Goal: Task Accomplishment & Management: Use online tool/utility

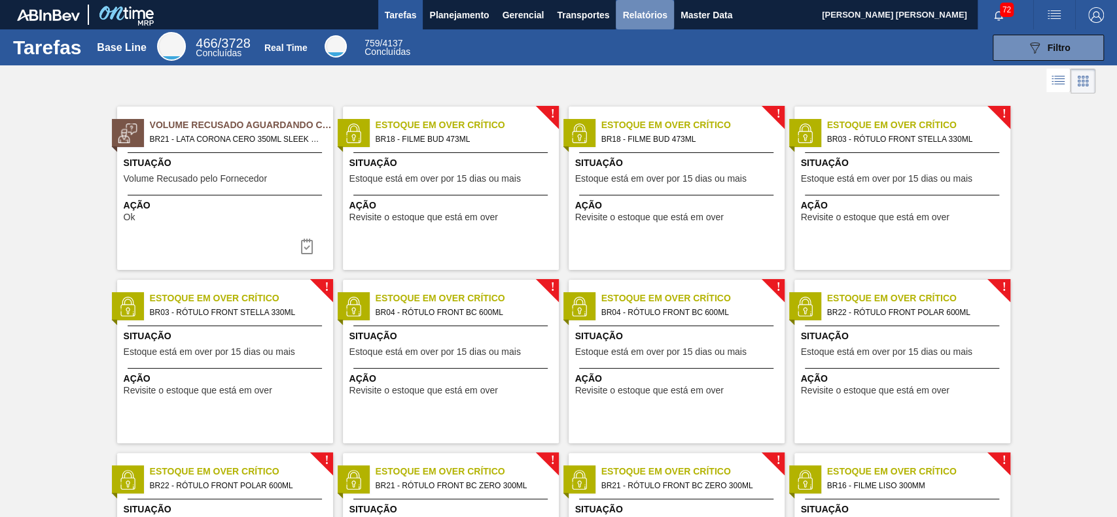
click at [639, 25] on button "Relatórios" at bounding box center [645, 14] width 58 height 29
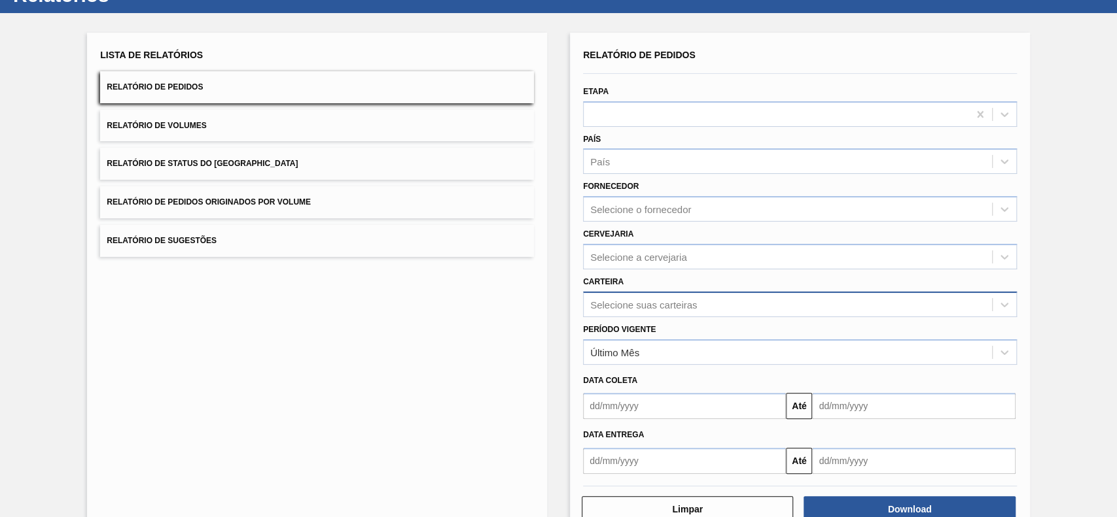
click at [684, 317] on div "Selecione suas carteiras" at bounding box center [800, 305] width 434 height 26
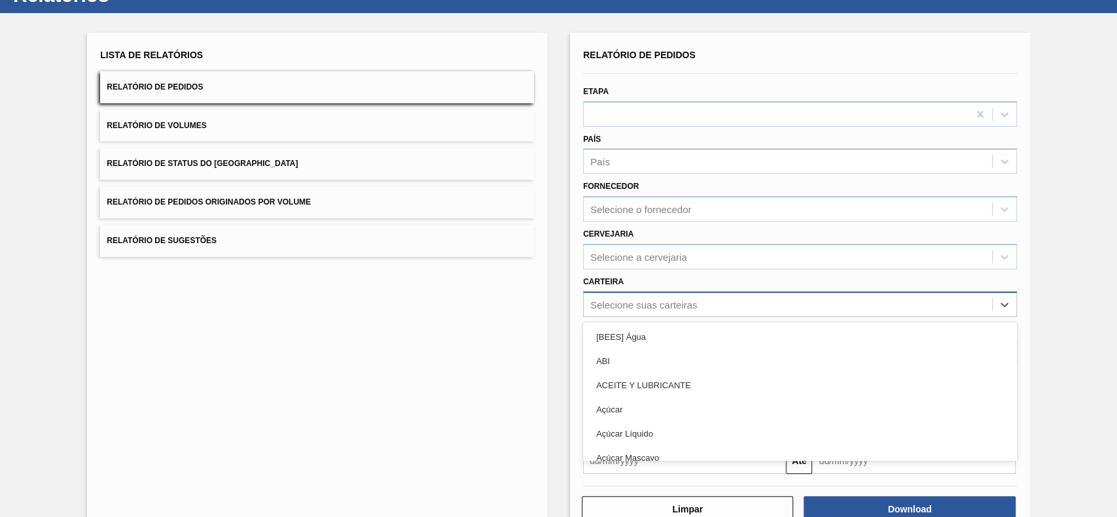
scroll to position [58, 0]
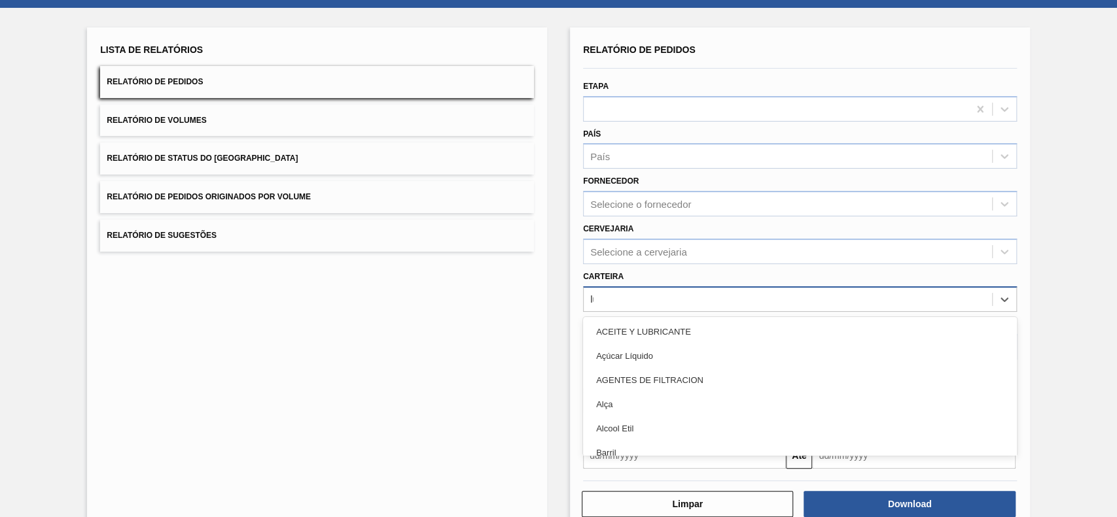
type input "lúp"
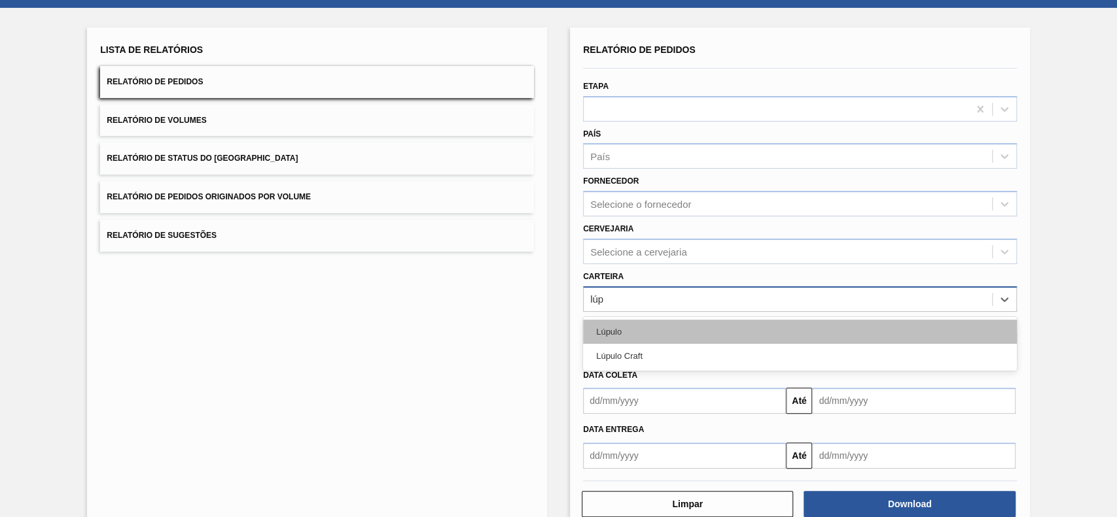
click at [700, 331] on div "Lúpulo" at bounding box center [800, 332] width 434 height 24
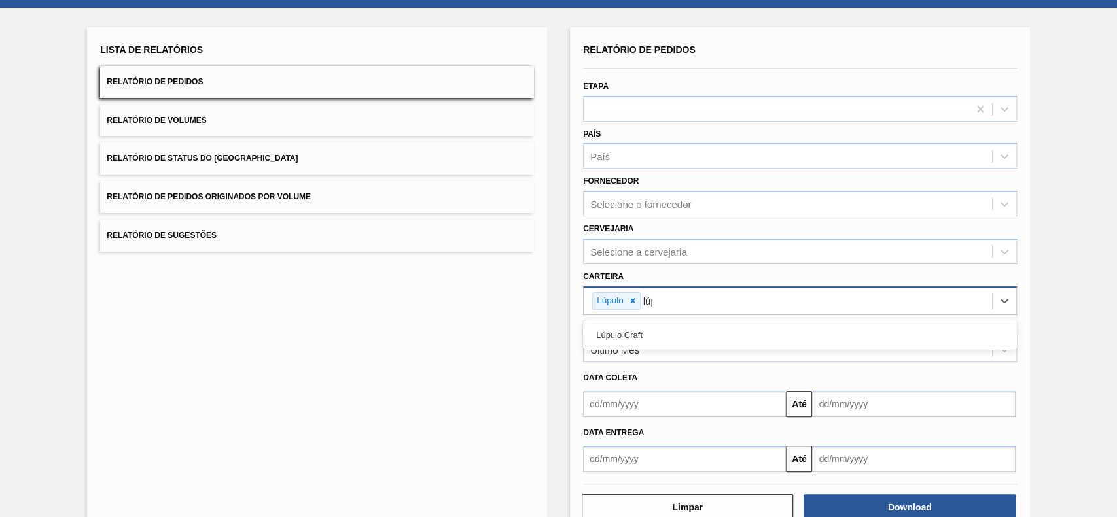
type input "lúpu"
click at [700, 331] on div "Lúpulo Craft" at bounding box center [800, 335] width 434 height 24
click at [673, 349] on div "Último Mês" at bounding box center [788, 350] width 408 height 19
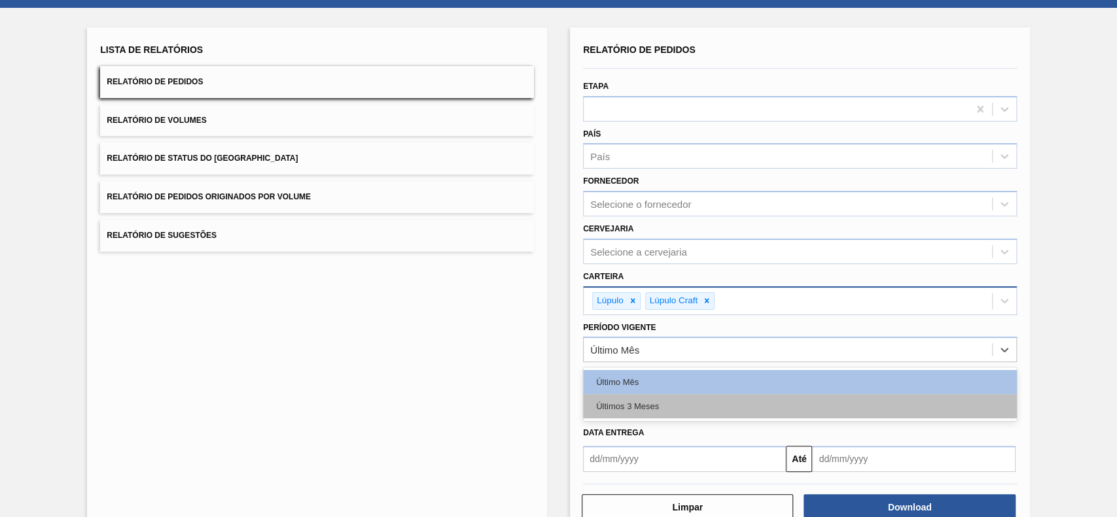
click at [651, 387] on div "Últimos 3 Meses" at bounding box center [800, 406] width 434 height 24
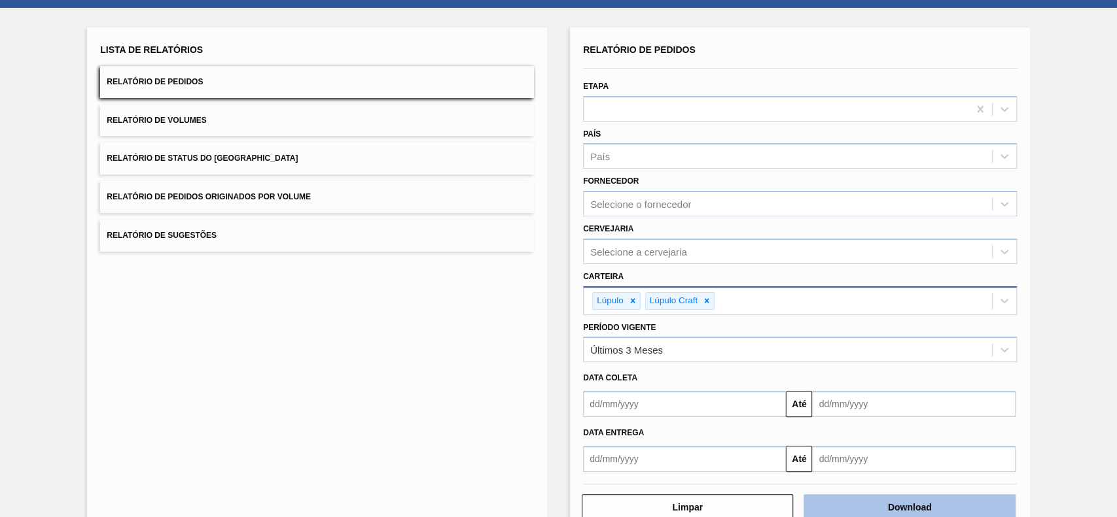
click at [837, 387] on button "Download" at bounding box center [908, 508] width 211 height 26
click at [306, 158] on button "Relatório de Status do Estoque" at bounding box center [317, 159] width 434 height 32
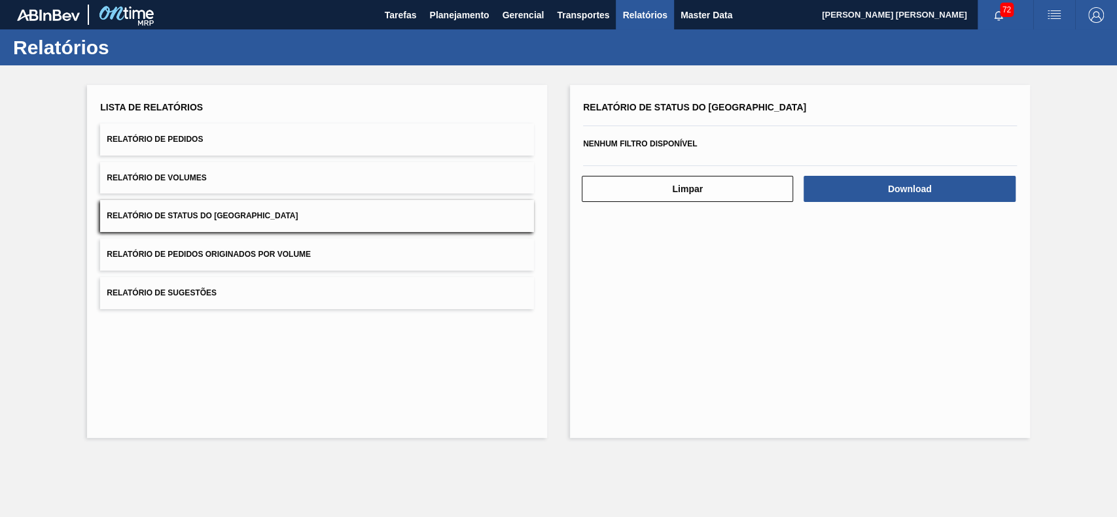
scroll to position [0, 0]
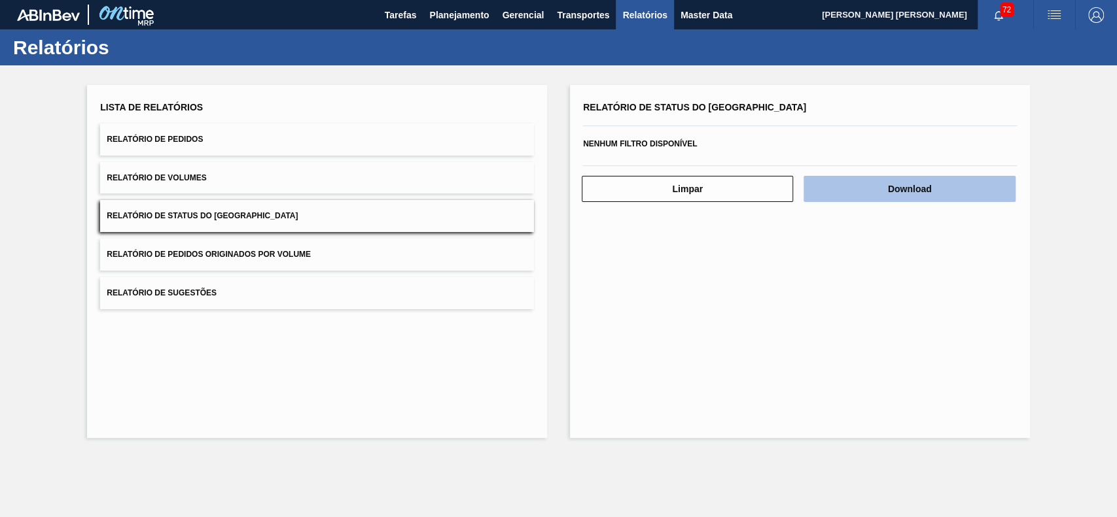
click at [837, 194] on button "Download" at bounding box center [908, 189] width 211 height 26
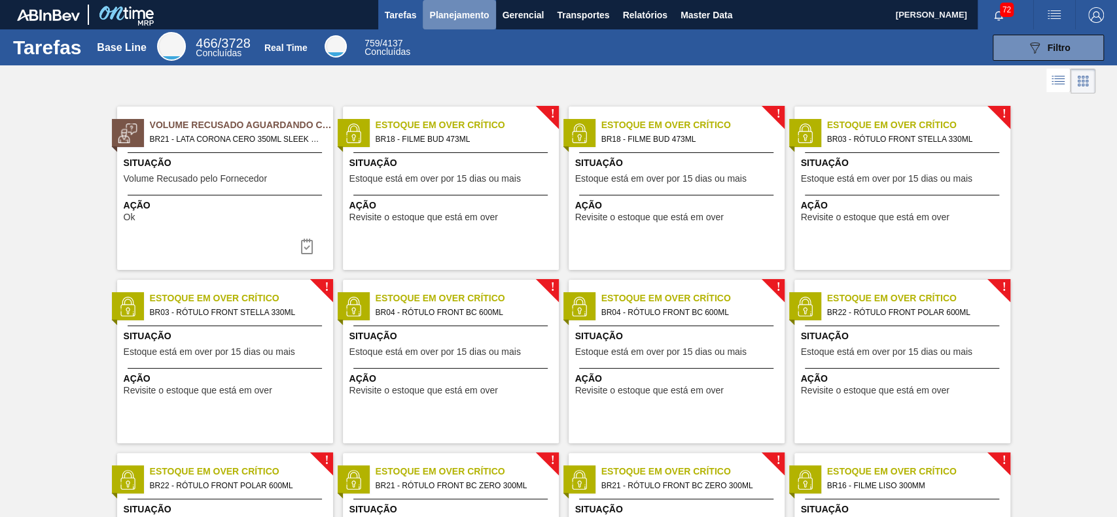
click at [464, 14] on span "Planejamento" at bounding box center [459, 15] width 60 height 16
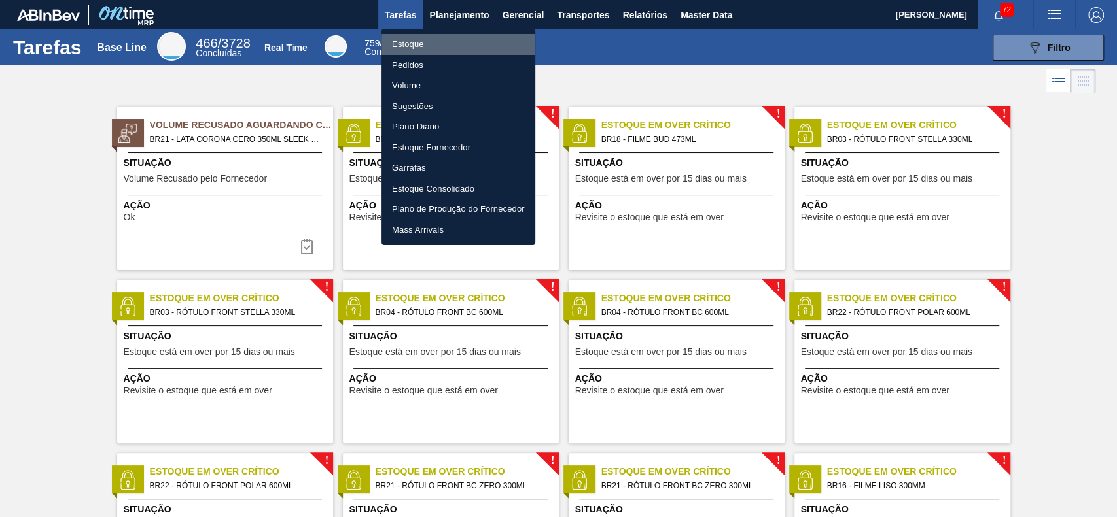
click at [450, 41] on li "Estoque" at bounding box center [458, 44] width 154 height 21
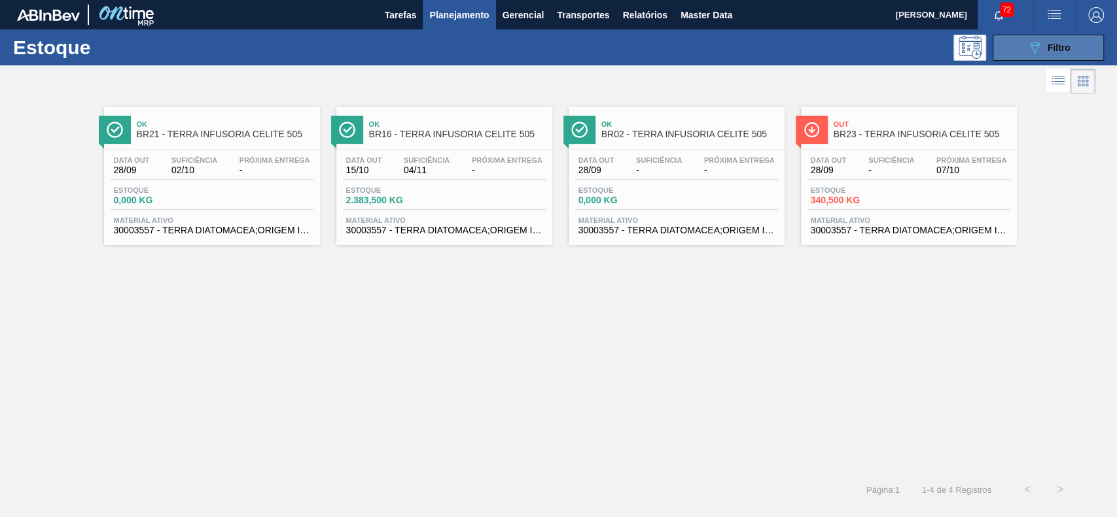
click at [1099, 50] on button "089F7B8B-B2A5-4AFE-B5C0-19BA573D28AC Filtro" at bounding box center [1047, 48] width 111 height 26
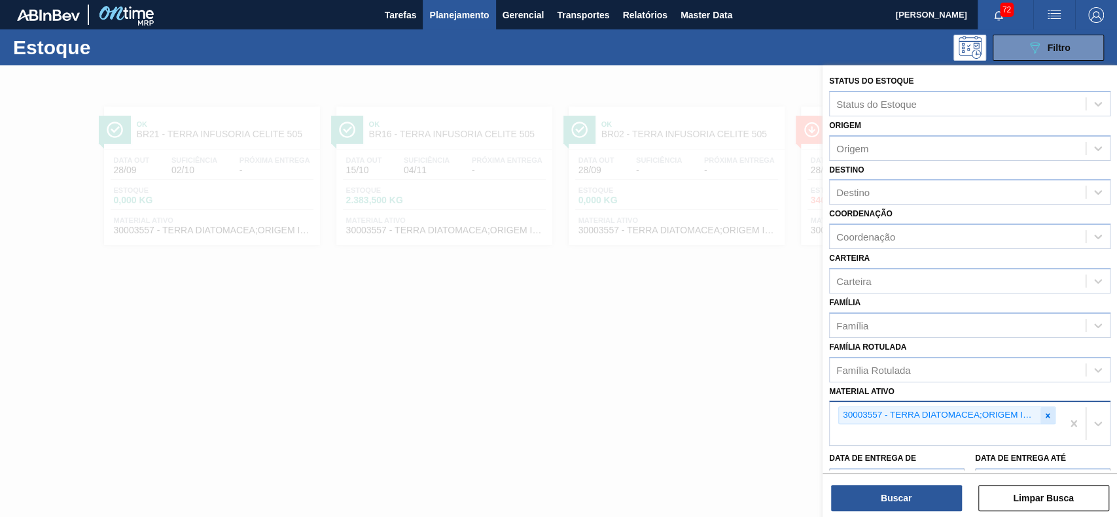
click at [1043, 415] on icon at bounding box center [1047, 415] width 9 height 9
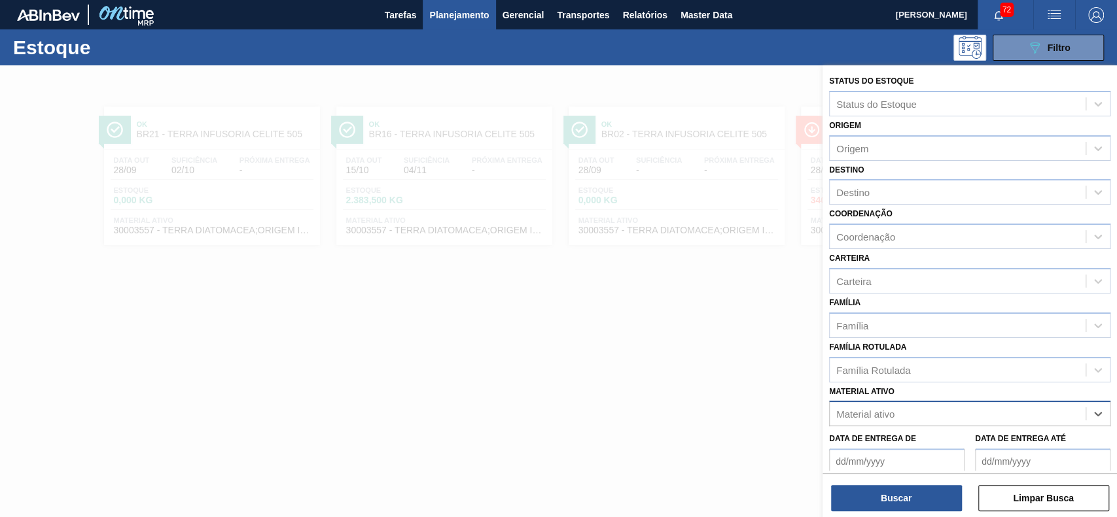
paste ativo "30005660"
type ativo "30005660"
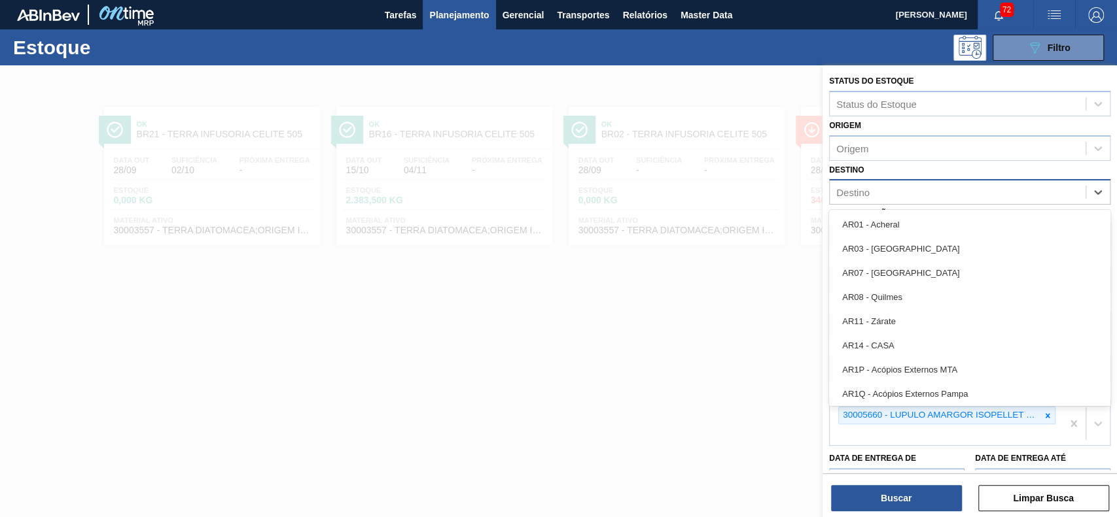
click at [965, 198] on div "Destino" at bounding box center [957, 192] width 256 height 19
type input "BR04"
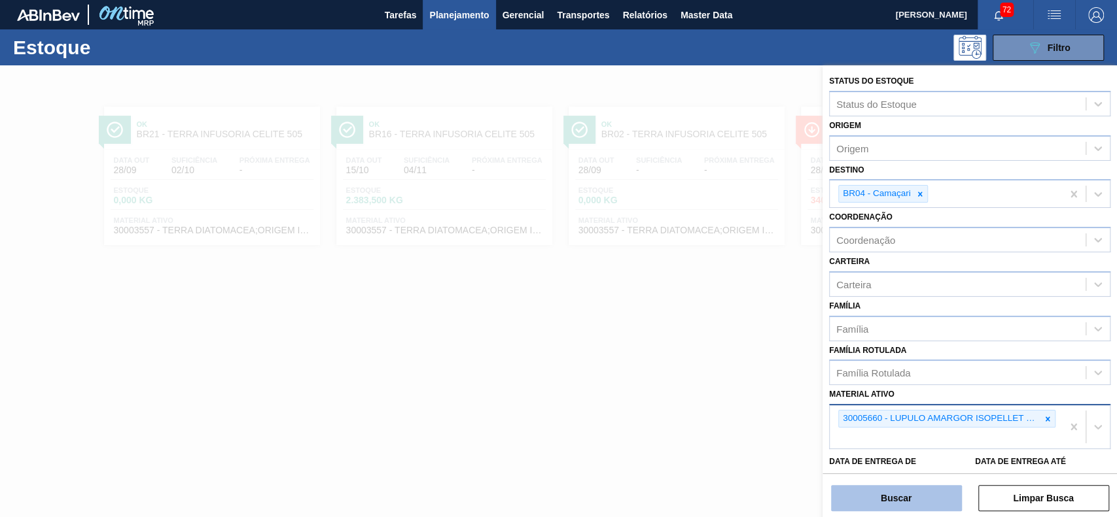
click at [874, 503] on button "Buscar" at bounding box center [896, 498] width 131 height 26
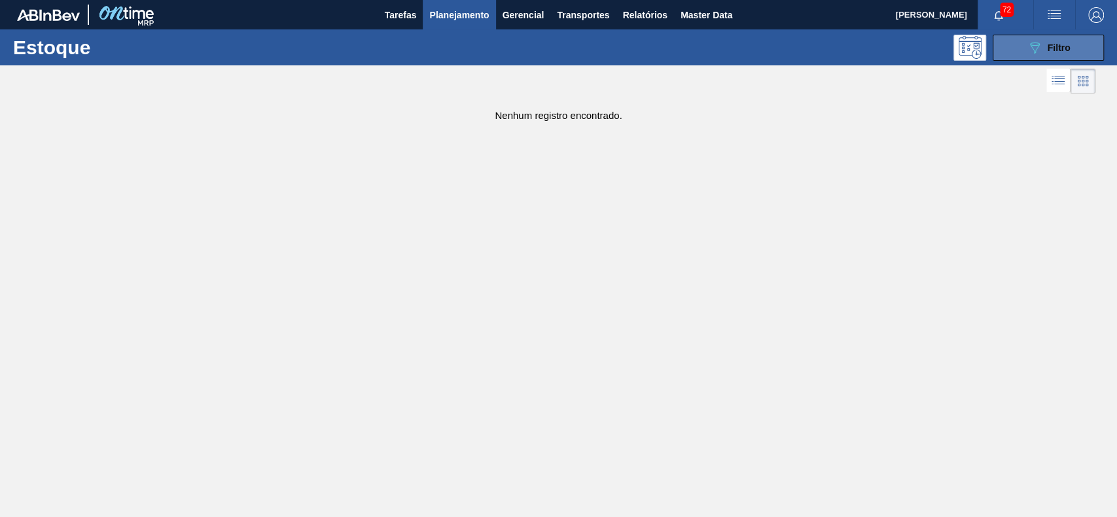
click at [1015, 43] on button "089F7B8B-B2A5-4AFE-B5C0-19BA573D28AC Filtro" at bounding box center [1047, 48] width 111 height 26
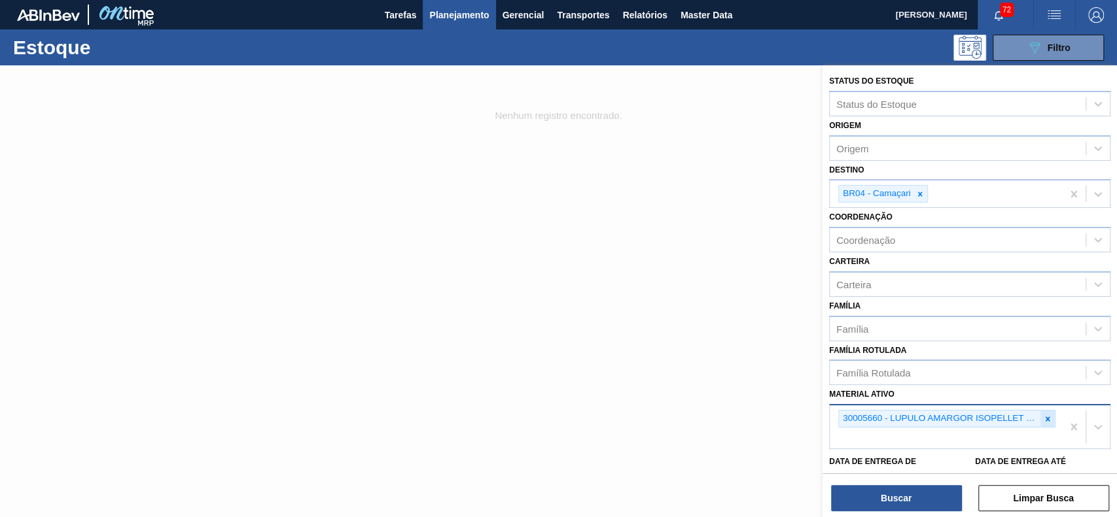
click at [1049, 415] on icon at bounding box center [1047, 419] width 9 height 9
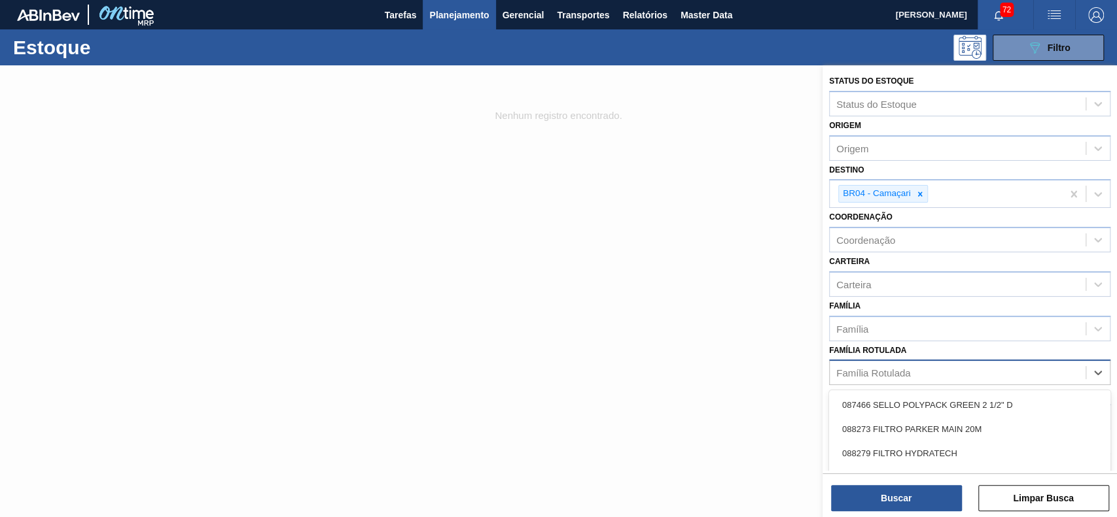
click at [949, 378] on div "Família Rotulada" at bounding box center [957, 373] width 256 height 19
type Rotulada "S"
type Rotulada "ZEUS"
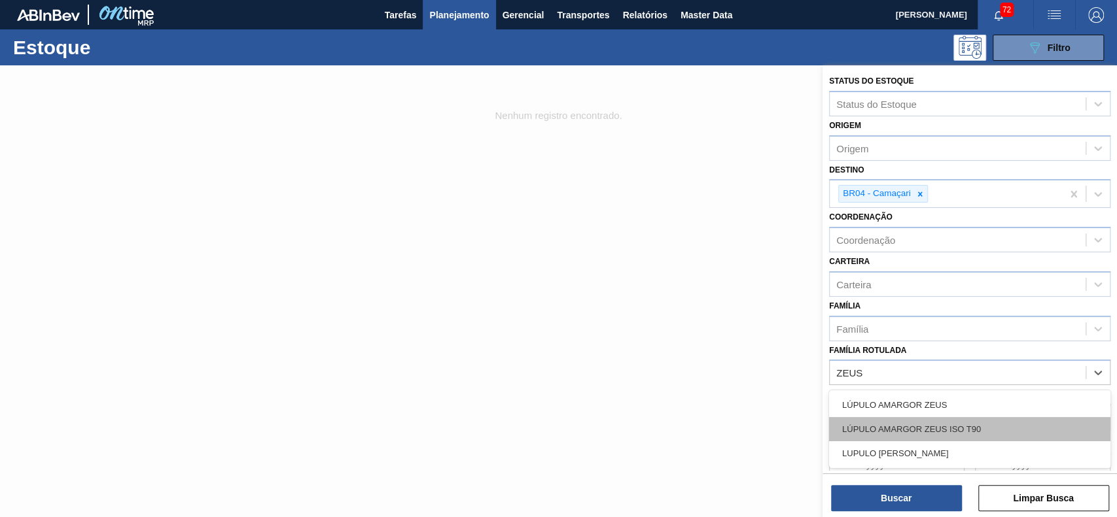
click at [928, 432] on div "LÚPULO AMARGOR ZEUS ISO T90" at bounding box center [969, 429] width 281 height 24
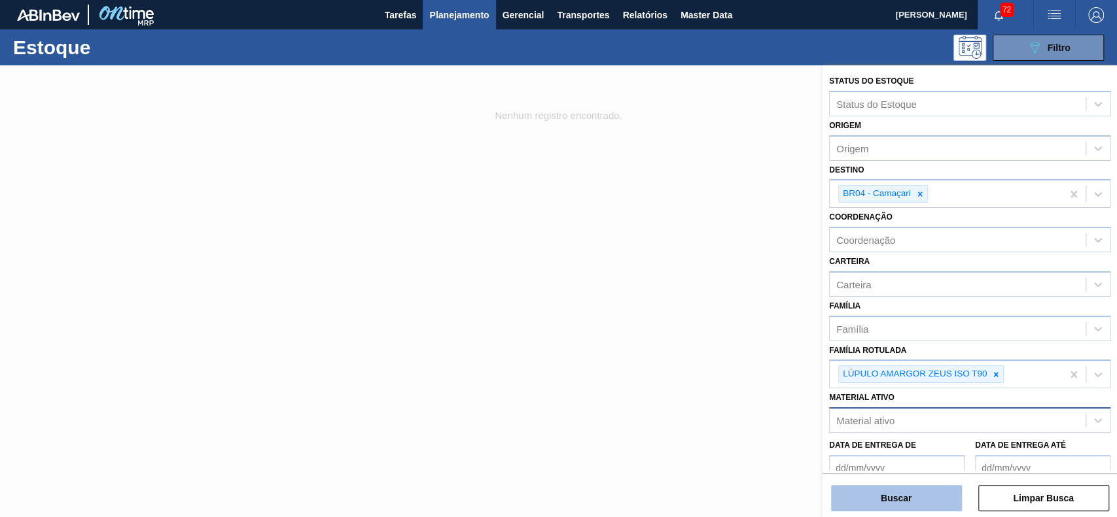
click at [899, 485] on button "Buscar" at bounding box center [896, 498] width 131 height 26
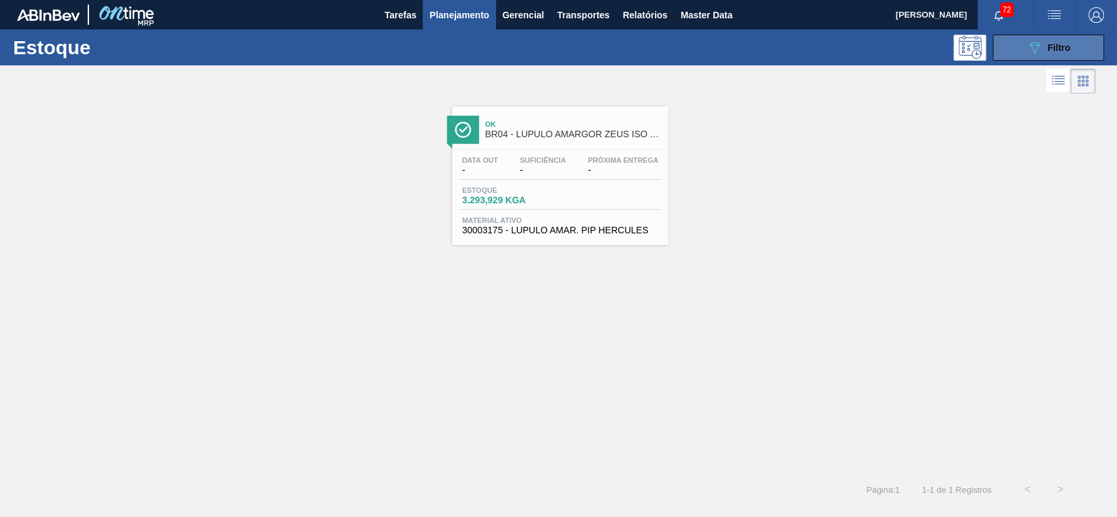
click at [1013, 53] on button "089F7B8B-B2A5-4AFE-B5C0-19BA573D28AC Filtro" at bounding box center [1047, 48] width 111 height 26
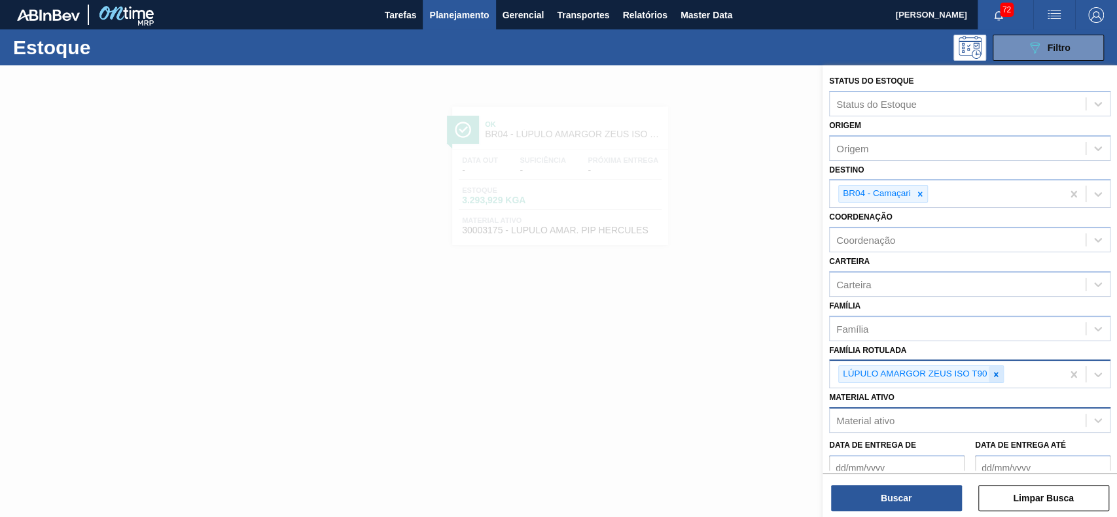
click at [994, 374] on icon at bounding box center [995, 374] width 9 height 9
paste Rotulada "30003124"
type Rotulada "30003124"
click at [915, 357] on div "Família Rotulada Família Rotulada" at bounding box center [969, 363] width 281 height 44
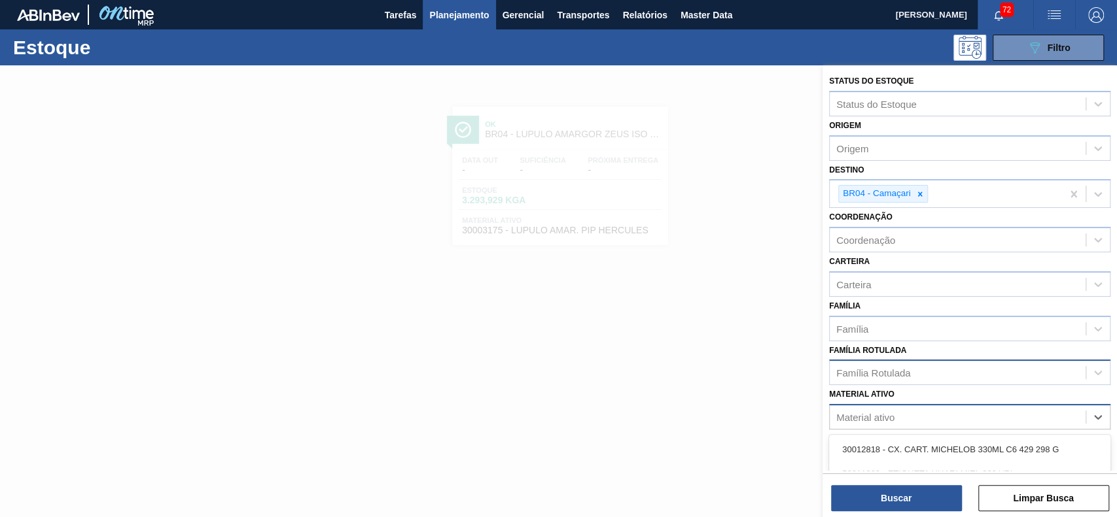
click at [891, 408] on div "Material ativo" at bounding box center [957, 417] width 256 height 19
paste ativo "30003124"
type ativo "30003124"
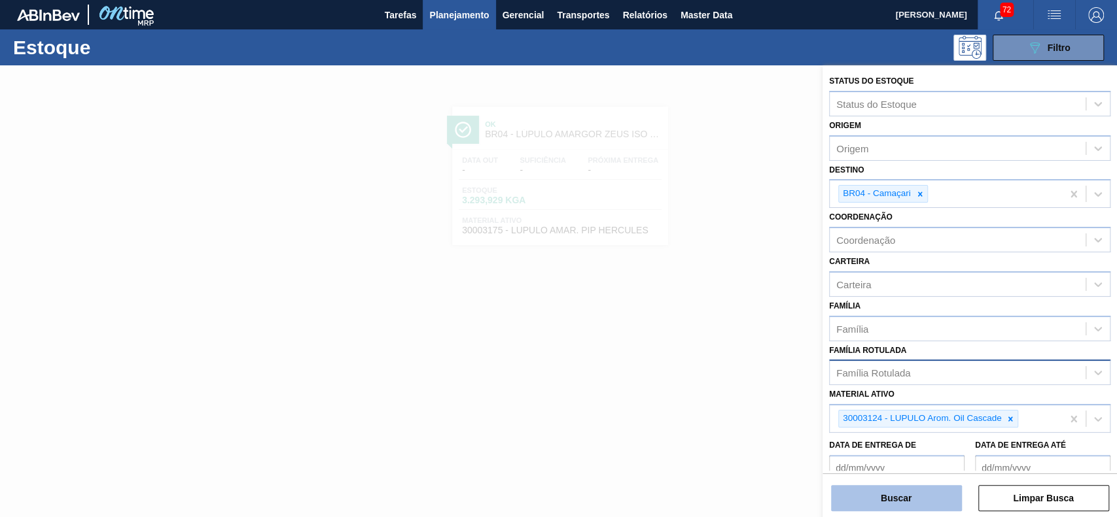
click at [884, 498] on button "Buscar" at bounding box center [896, 498] width 131 height 26
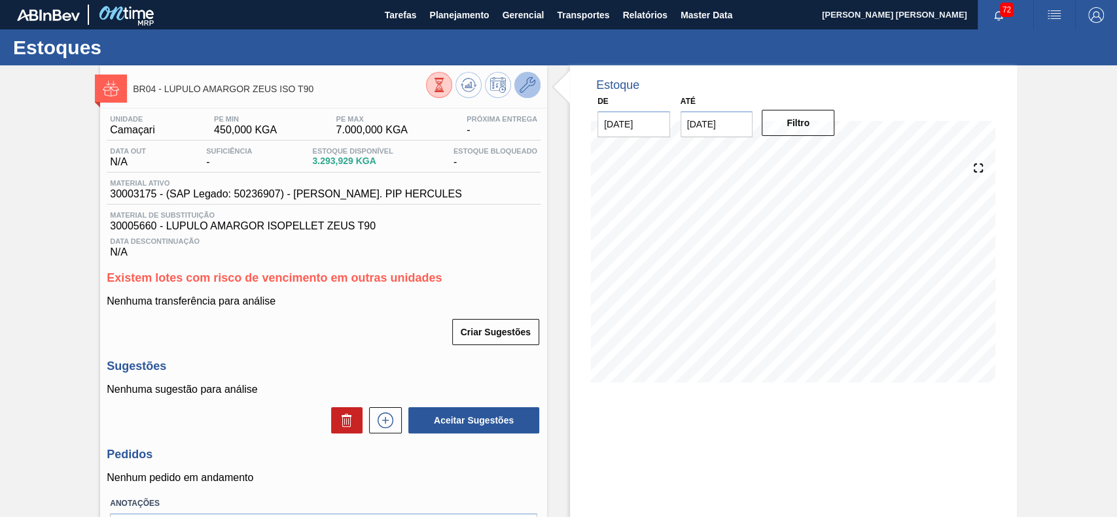
click at [524, 79] on icon at bounding box center [527, 85] width 16 height 16
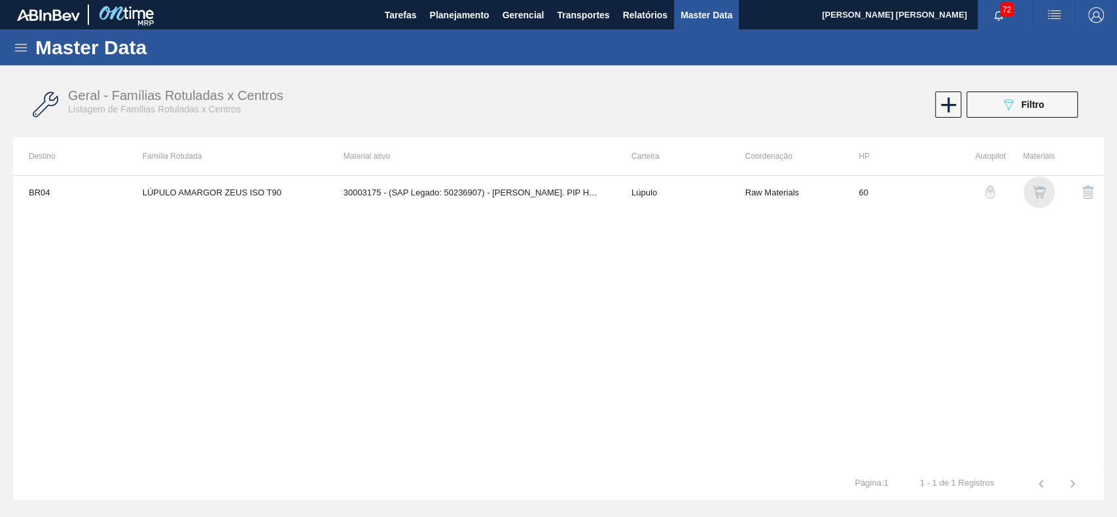
click at [1039, 191] on img "button" at bounding box center [1038, 192] width 13 height 13
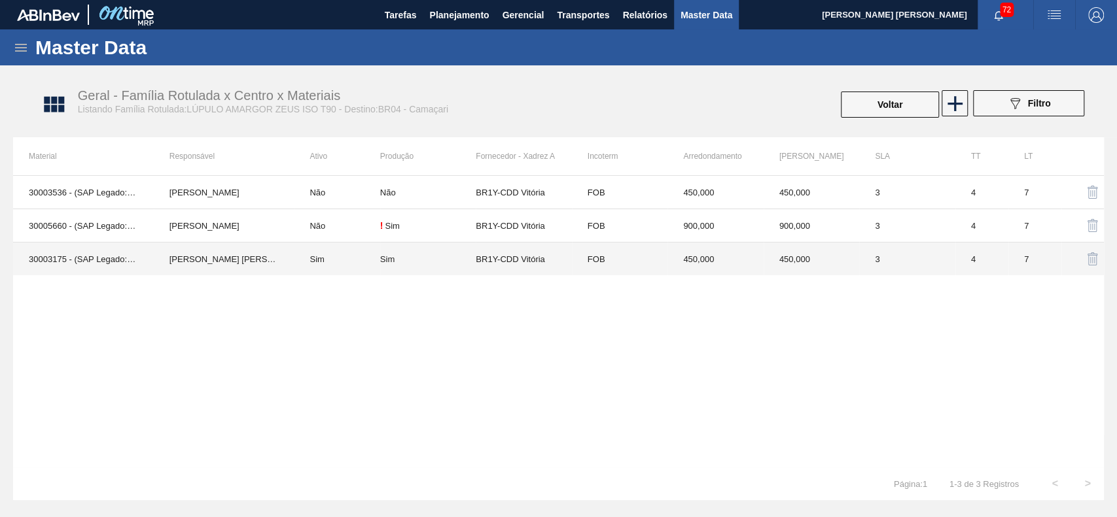
click at [277, 260] on td "GUSTAVO HENRIQUE CALO FARIAS" at bounding box center [224, 259] width 141 height 33
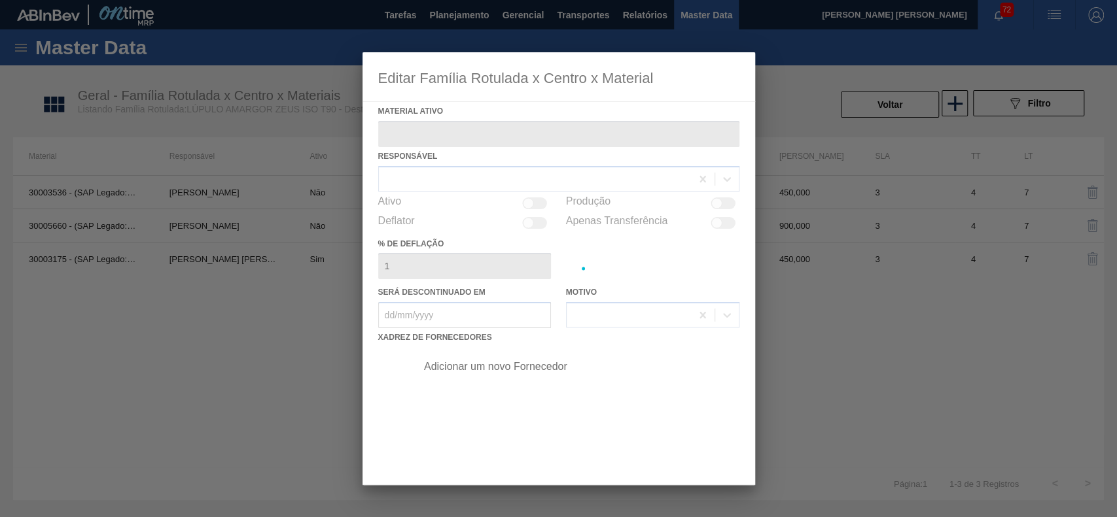
type ativo "30003175 - (SAP Legado: 50236907) - LUPULO AMAR. PIP HERCULES"
checkbox input "true"
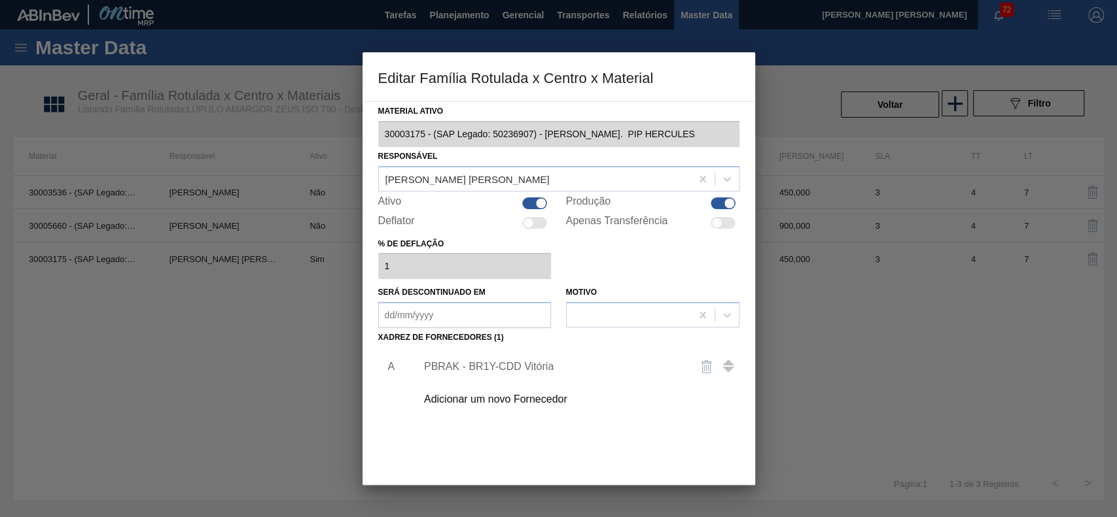
click at [546, 357] on div "PBRAK - BR1Y-CDD Vitória" at bounding box center [574, 367] width 330 height 33
click at [542, 362] on div "PBRAK - BR1Y-CDD Vitória" at bounding box center [552, 367] width 256 height 12
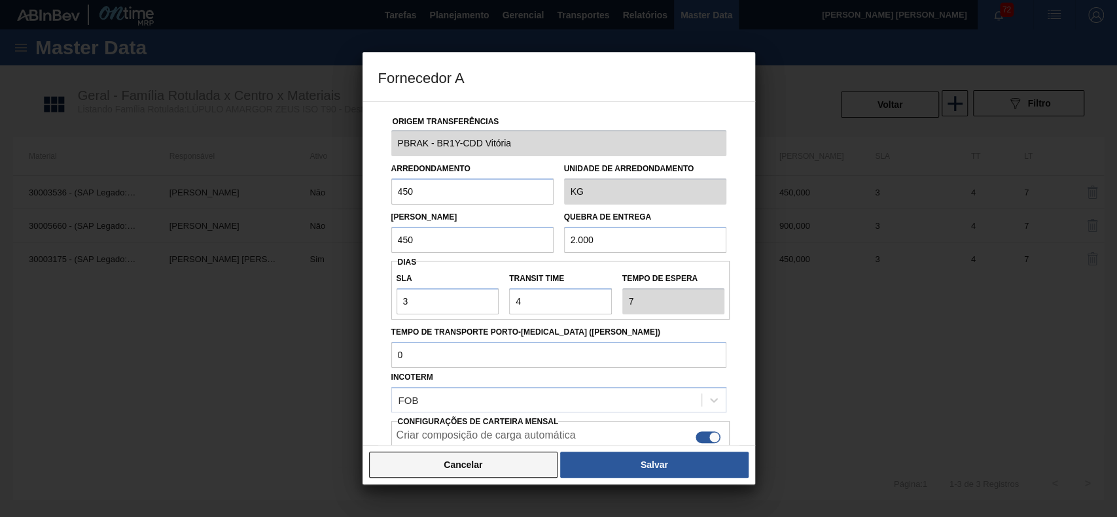
click at [475, 461] on button "Cancelar" at bounding box center [463, 465] width 189 height 26
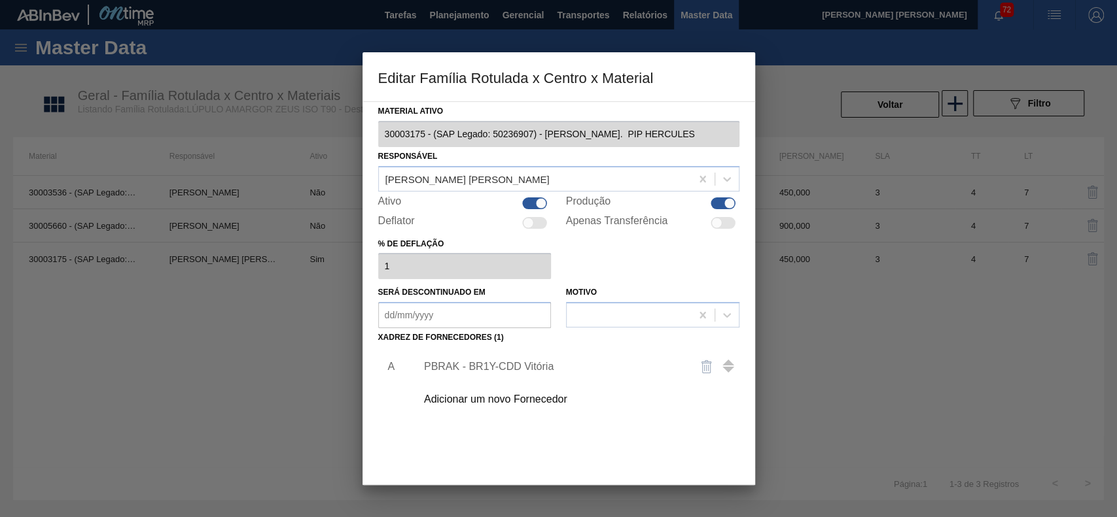
click at [531, 201] on div at bounding box center [535, 204] width 25 height 12
checkbox input "false"
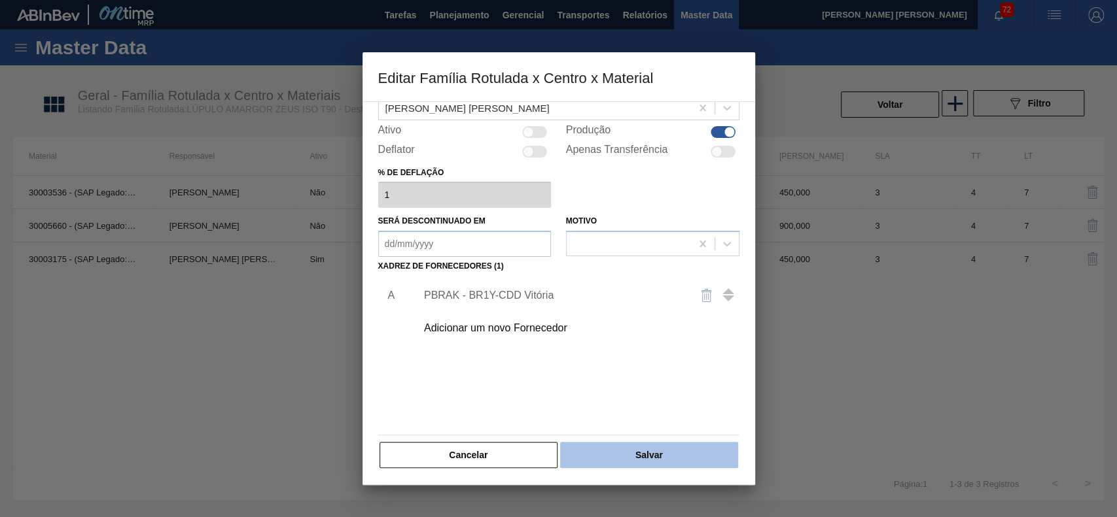
click at [618, 459] on button "Salvar" at bounding box center [648, 455] width 177 height 26
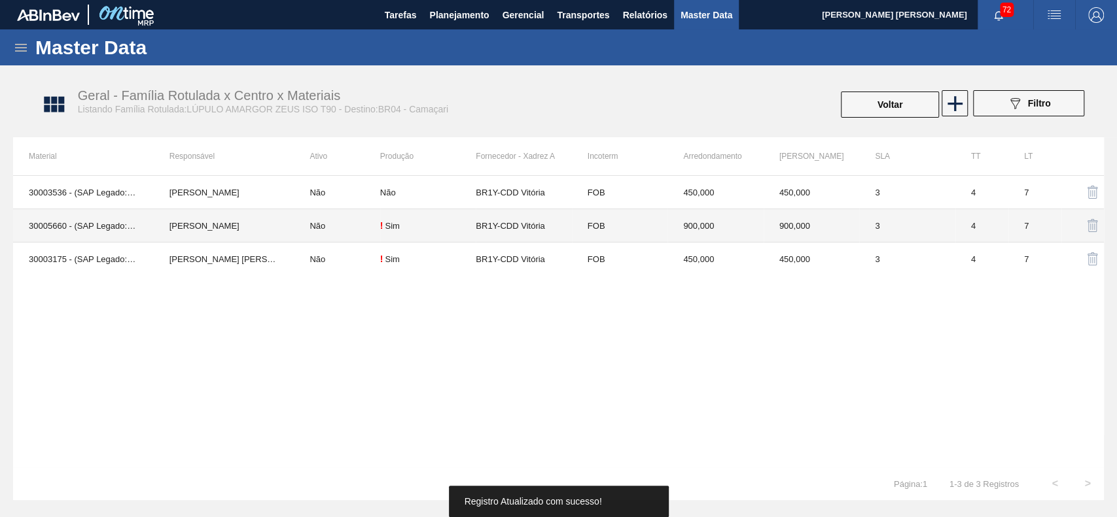
click at [213, 217] on td "Lucas Pondian" at bounding box center [224, 225] width 141 height 33
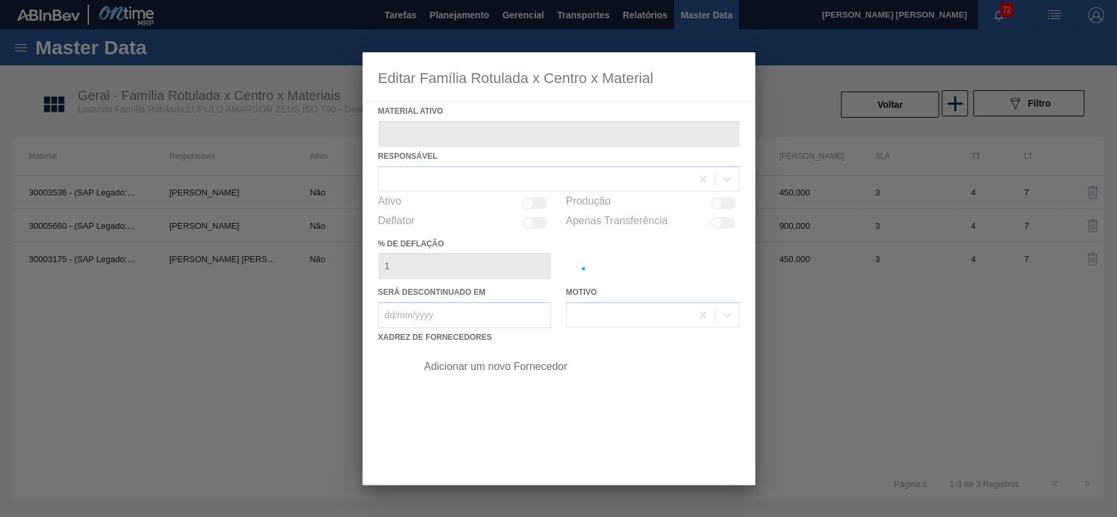
type ativo "30005660 - (SAP Legado: 50523924) - LUPULO AMARGOR ISOPELLET ZEUS T90"
checkbox input "true"
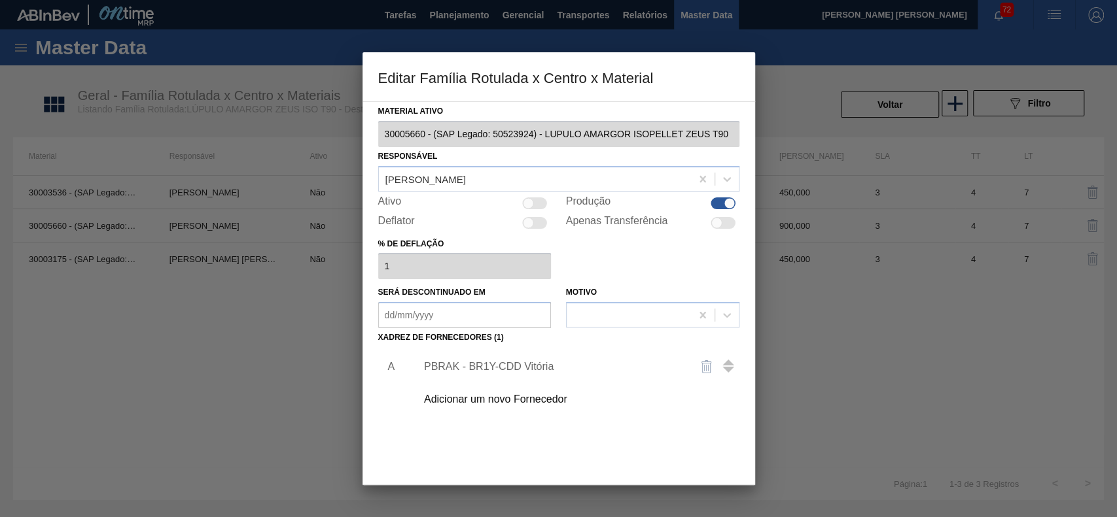
click at [534, 206] on div at bounding box center [535, 204] width 25 height 12
checkbox input "true"
click at [490, 369] on div "PBRAK - BR1Y-CDD Vitória" at bounding box center [552, 367] width 256 height 12
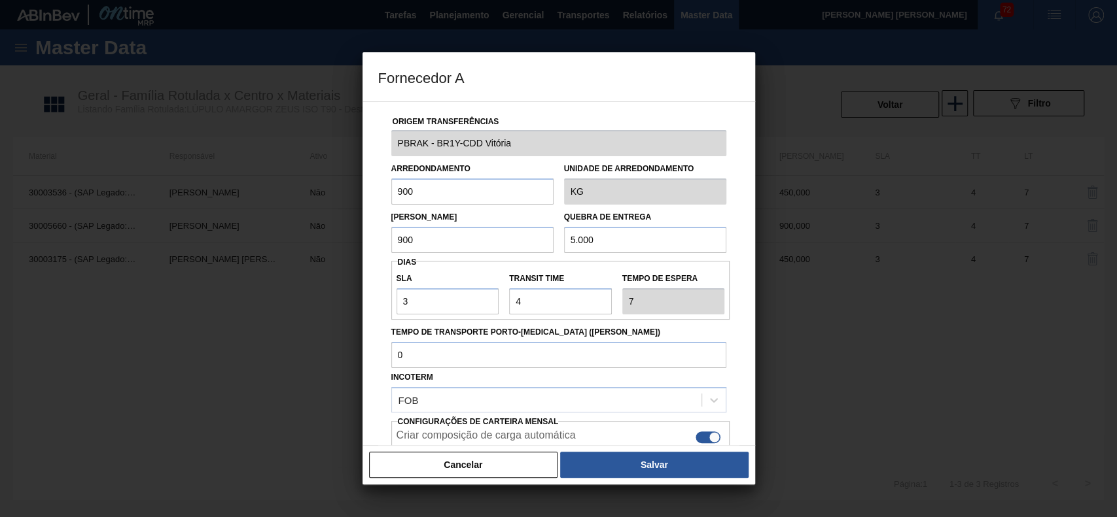
click at [450, 183] on input "900" at bounding box center [472, 192] width 162 height 26
type input "450"
type input "4"
type input "900"
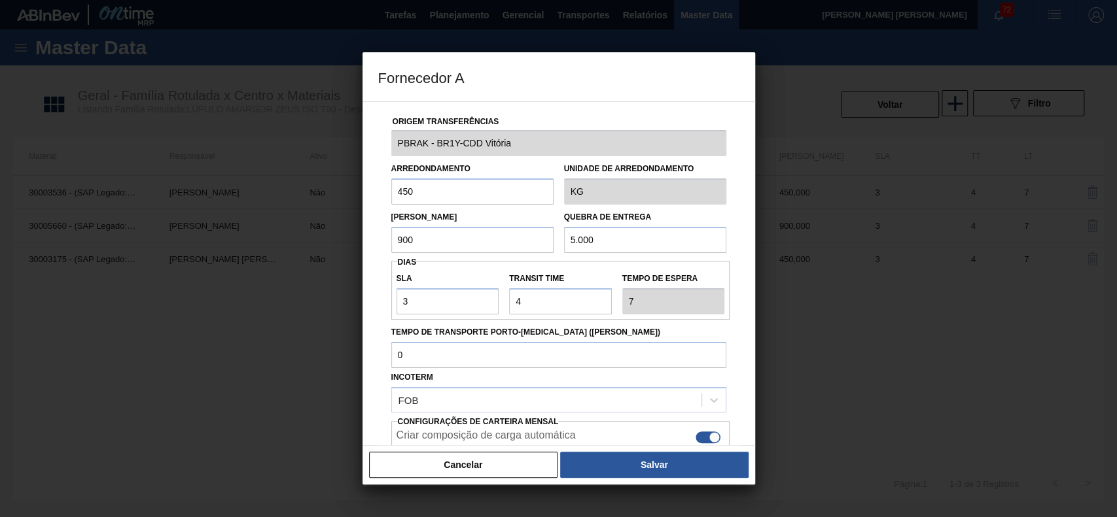
click at [450, 183] on input "450" at bounding box center [472, 192] width 162 height 26
type input "900"
click at [624, 465] on button "Salvar" at bounding box center [654, 465] width 188 height 26
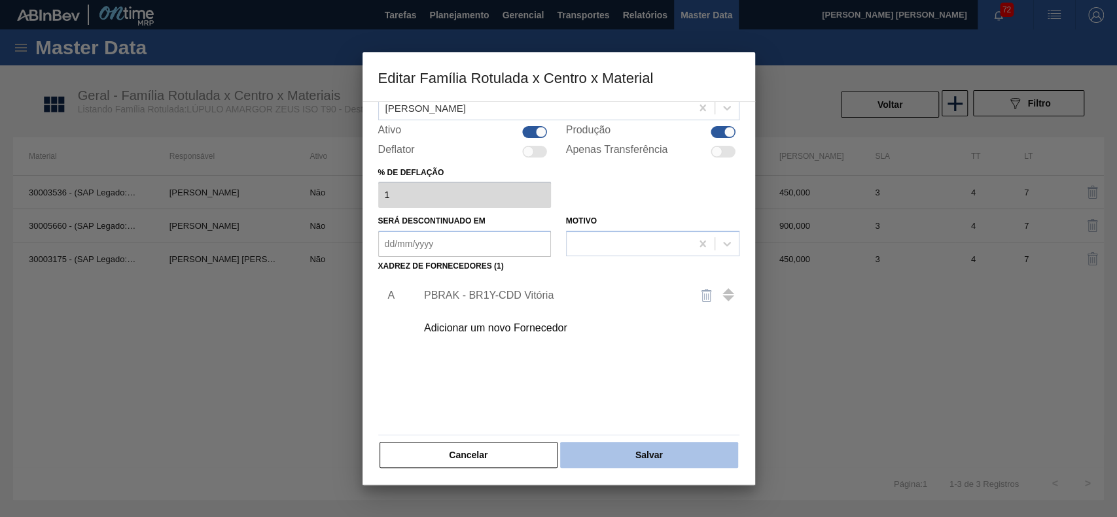
click at [629, 457] on button "Salvar" at bounding box center [648, 455] width 177 height 26
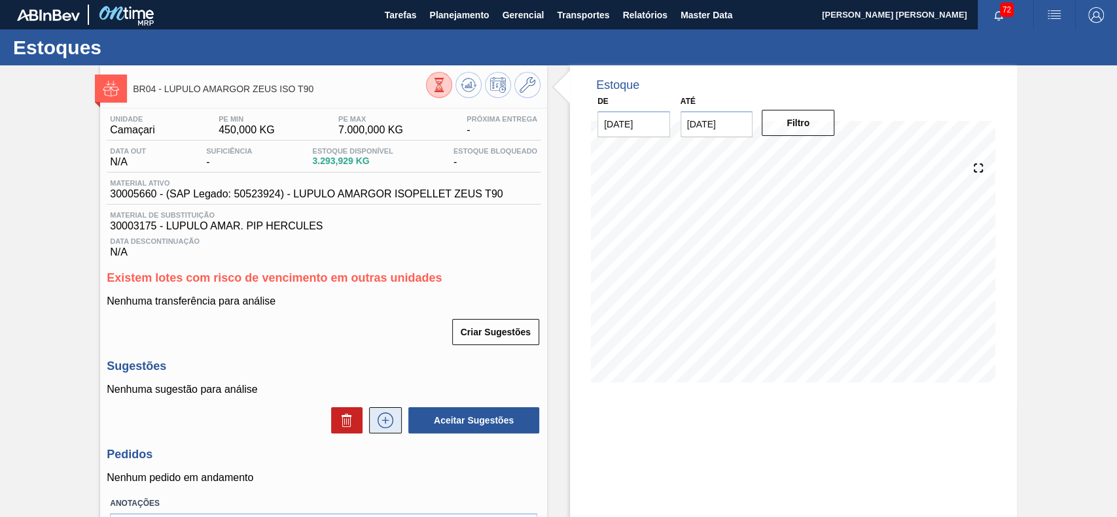
click at [383, 413] on button at bounding box center [385, 421] width 33 height 26
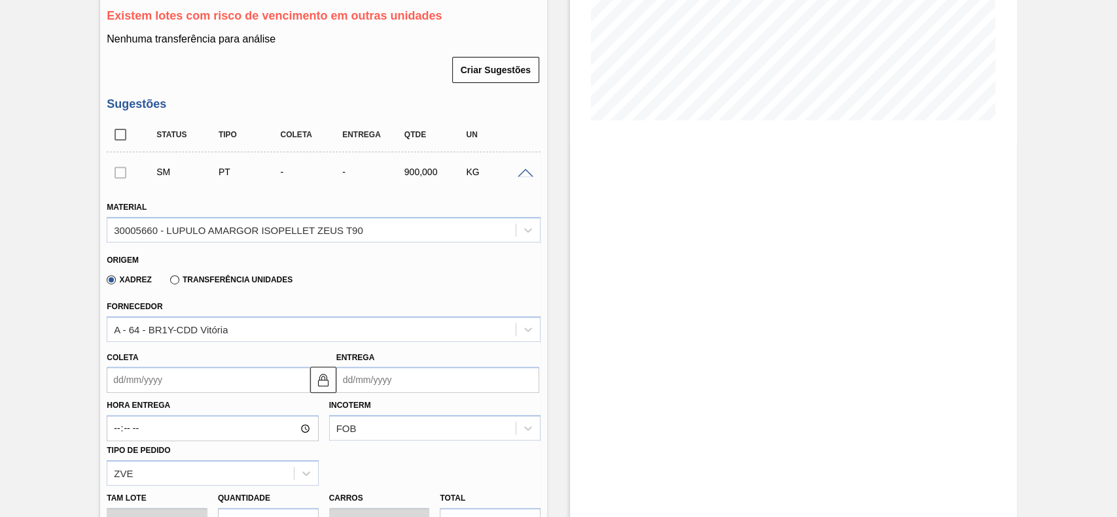
scroll to position [345, 0]
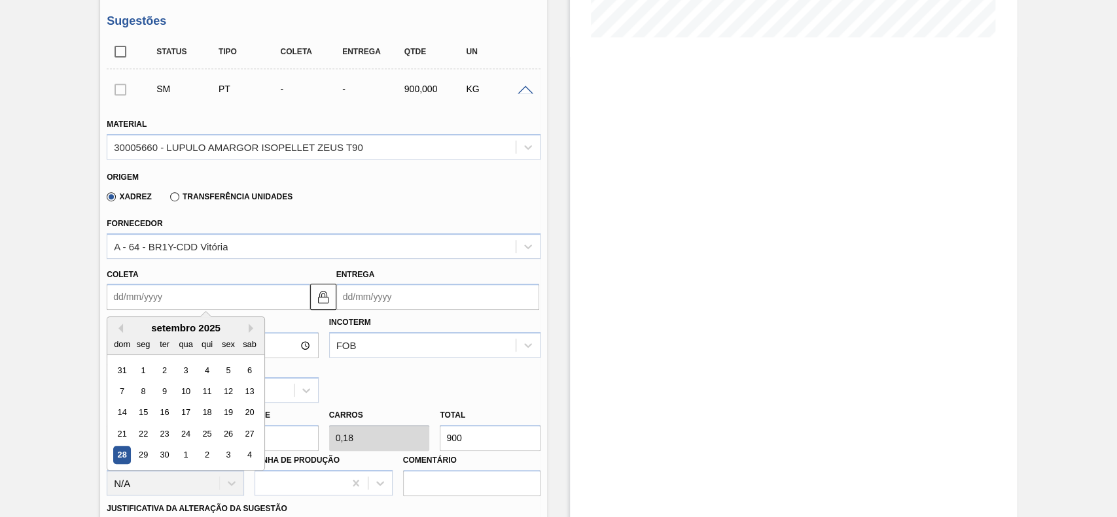
click at [225, 294] on input "Coleta" at bounding box center [208, 297] width 203 height 26
click at [145, 461] on div "29" at bounding box center [144, 456] width 18 height 18
type input "29/09/2025"
type input "03/10/2025"
click at [208, 305] on input "29/09/2025" at bounding box center [208, 297] width 203 height 26
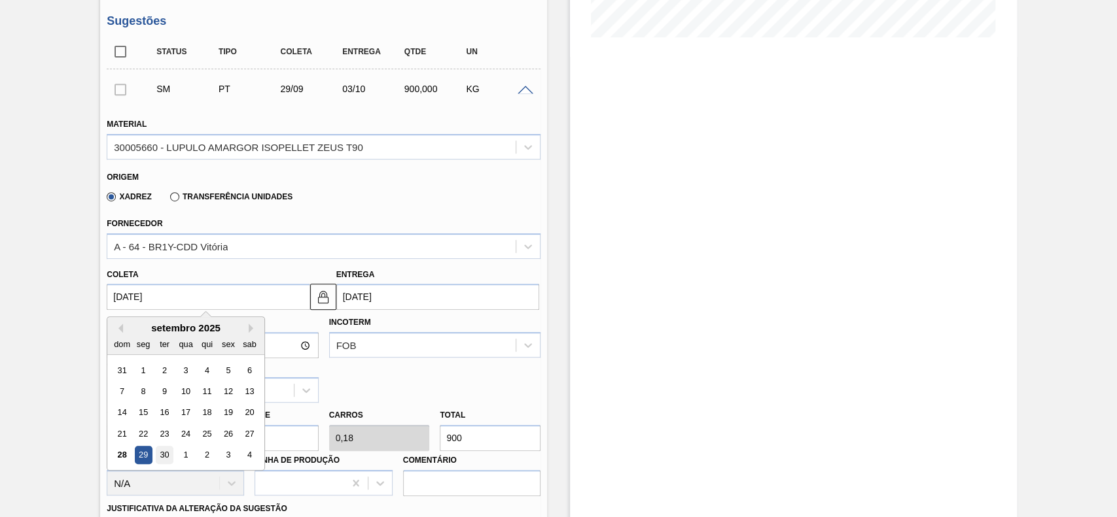
click at [162, 449] on div "30" at bounding box center [165, 456] width 18 height 18
type input "30/09/2025"
type input "04/10/2025"
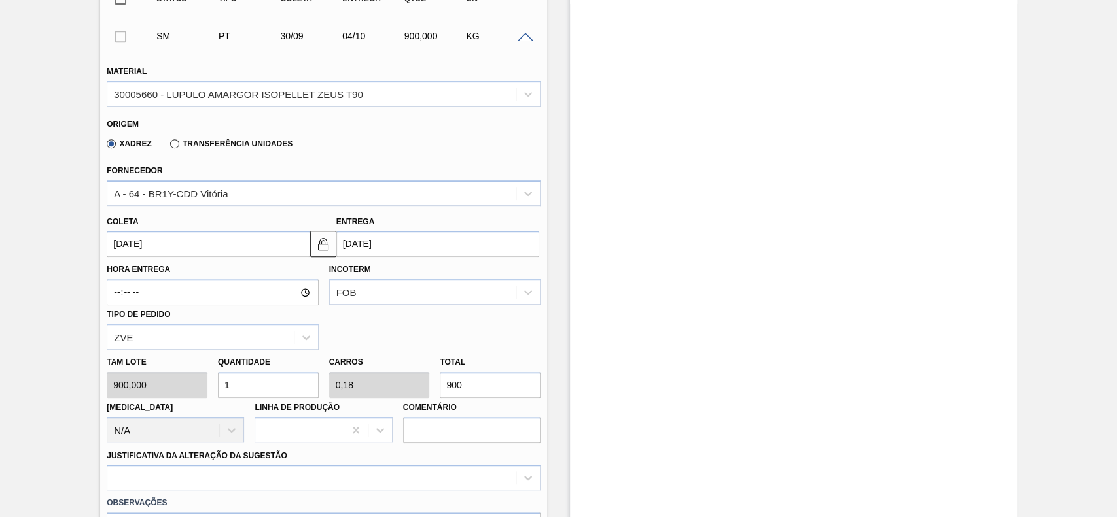
scroll to position [399, 0]
click at [270, 385] on input "1" at bounding box center [268, 385] width 101 height 26
type input "2"
type input "0,36"
type input "1.800"
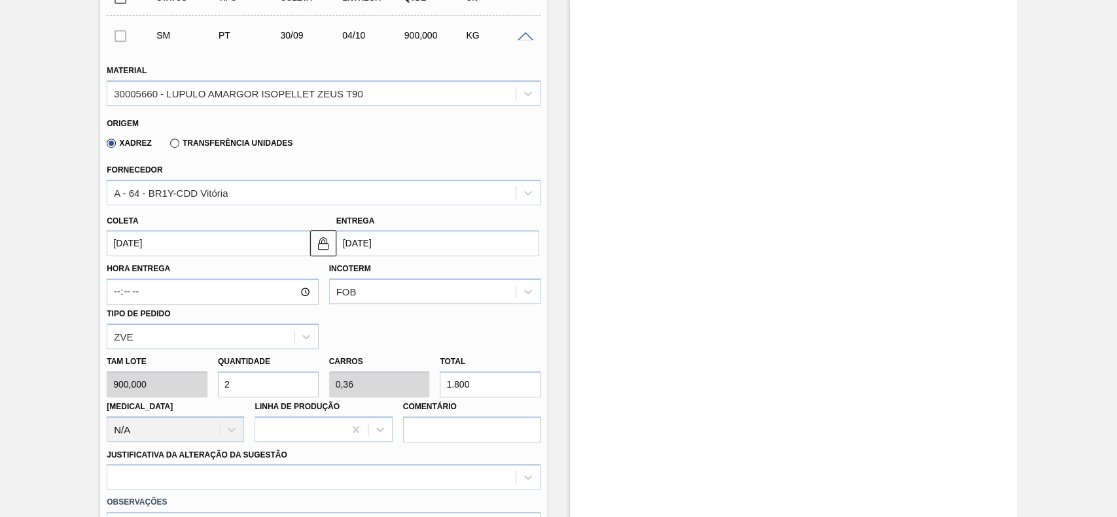
click at [270, 385] on input "2" at bounding box center [268, 385] width 101 height 26
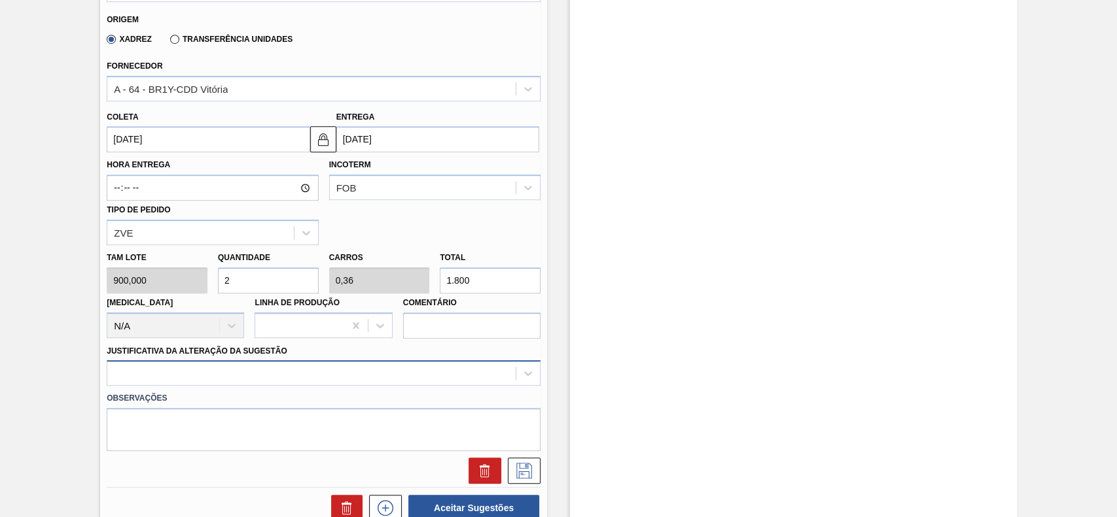
type input "2"
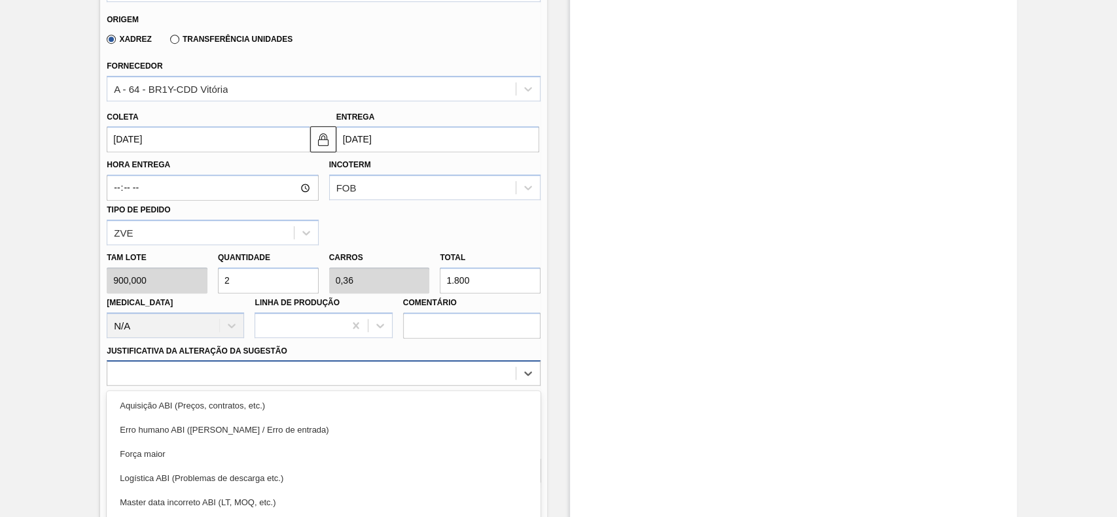
scroll to position [581, 0]
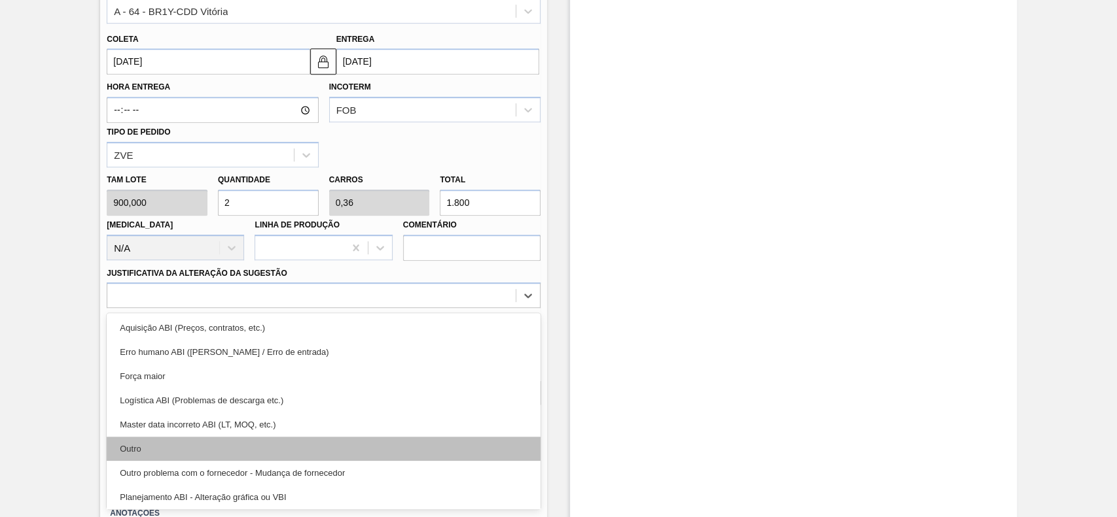
drag, startPoint x: 235, startPoint y: 381, endPoint x: 196, endPoint y: 453, distance: 82.3
click at [196, 308] on div "option Outro focused, 6 of 18. 18 results available. Use Up and Down to choose …" at bounding box center [324, 296] width 434 height 26
click at [196, 453] on div "Outro" at bounding box center [324, 449] width 434 height 24
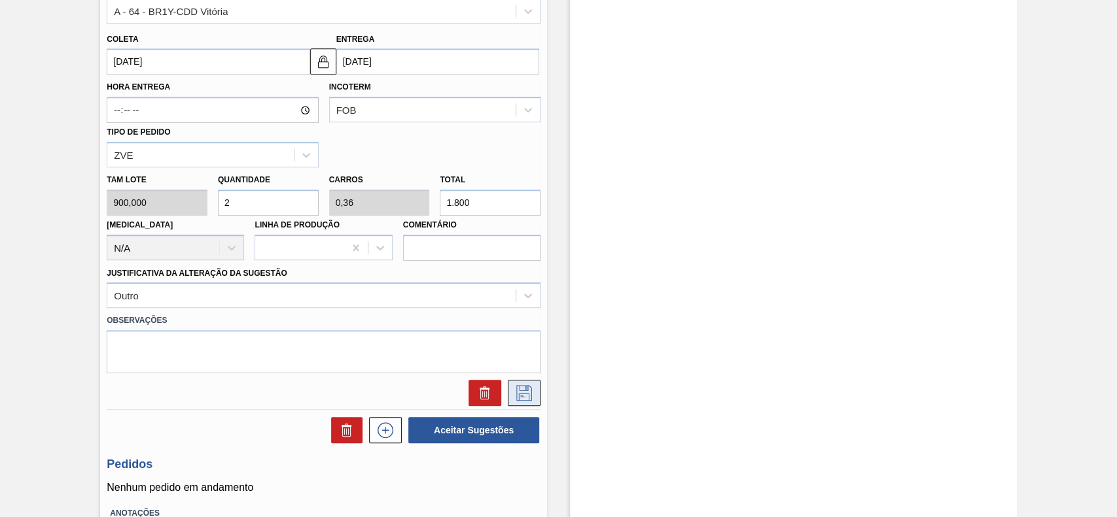
click at [514, 401] on icon at bounding box center [524, 393] width 21 height 16
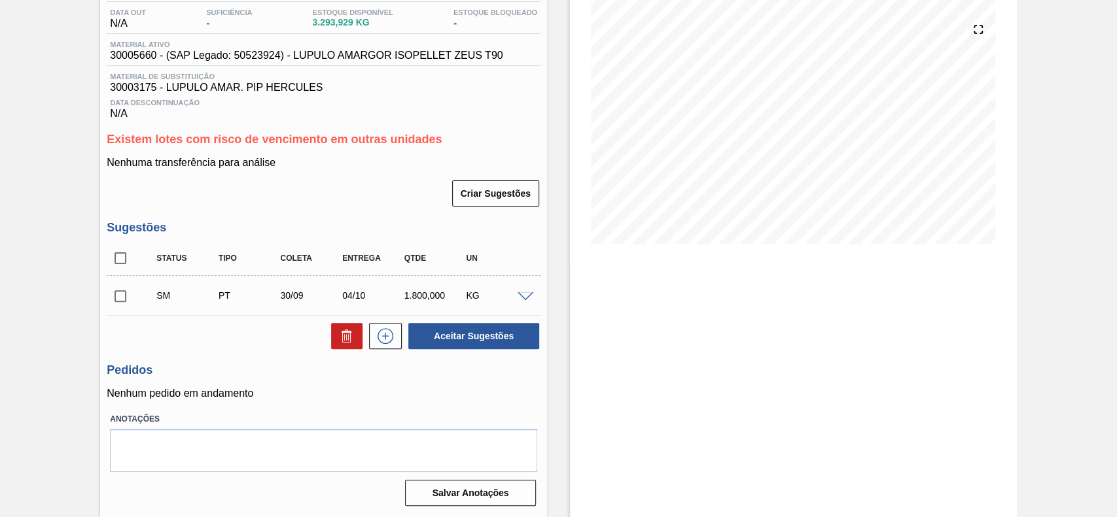
scroll to position [141, 0]
click at [118, 294] on input "checkbox" at bounding box center [120, 296] width 27 height 27
click at [455, 347] on button "Aceitar Sugestões" at bounding box center [473, 336] width 131 height 26
checkbox input "false"
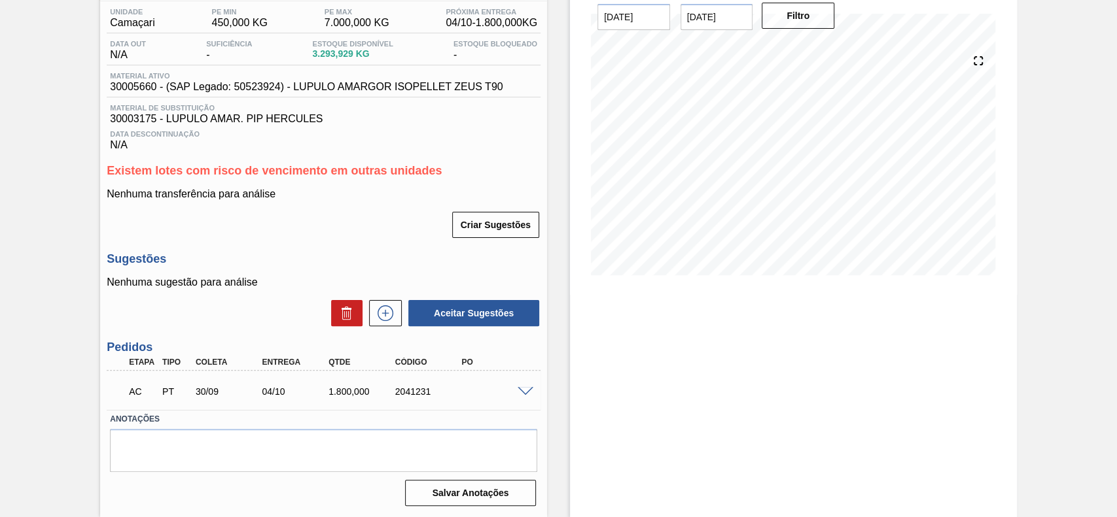
scroll to position [110, 0]
click at [524, 391] on span at bounding box center [525, 392] width 16 height 10
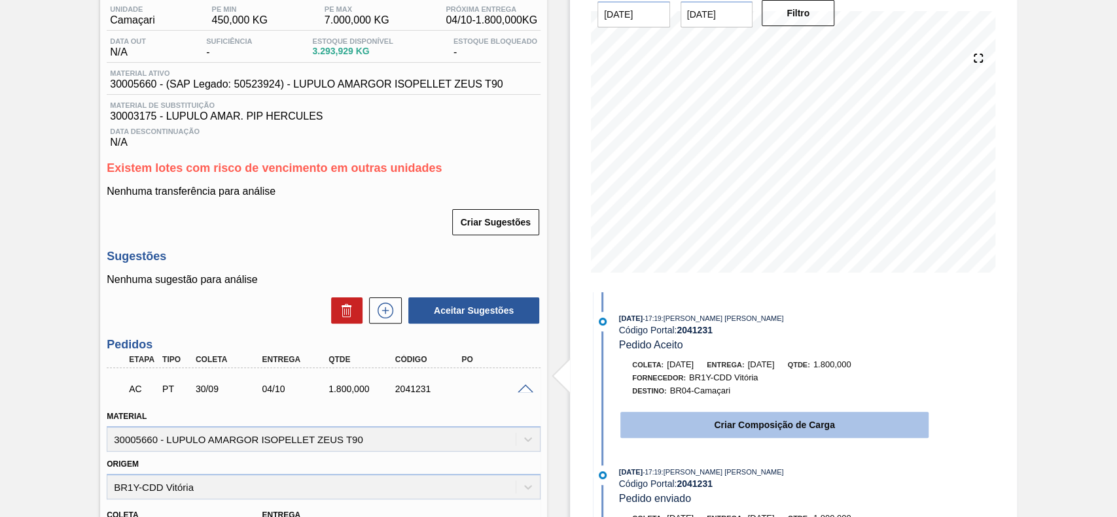
click at [720, 427] on button "Criar Composição de Carga" at bounding box center [774, 425] width 308 height 26
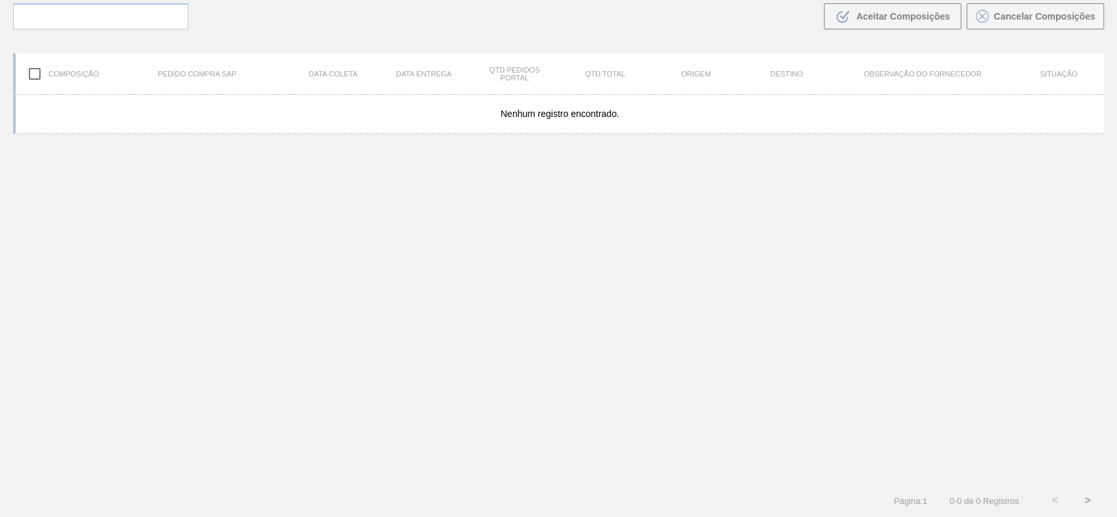
scroll to position [94, 0]
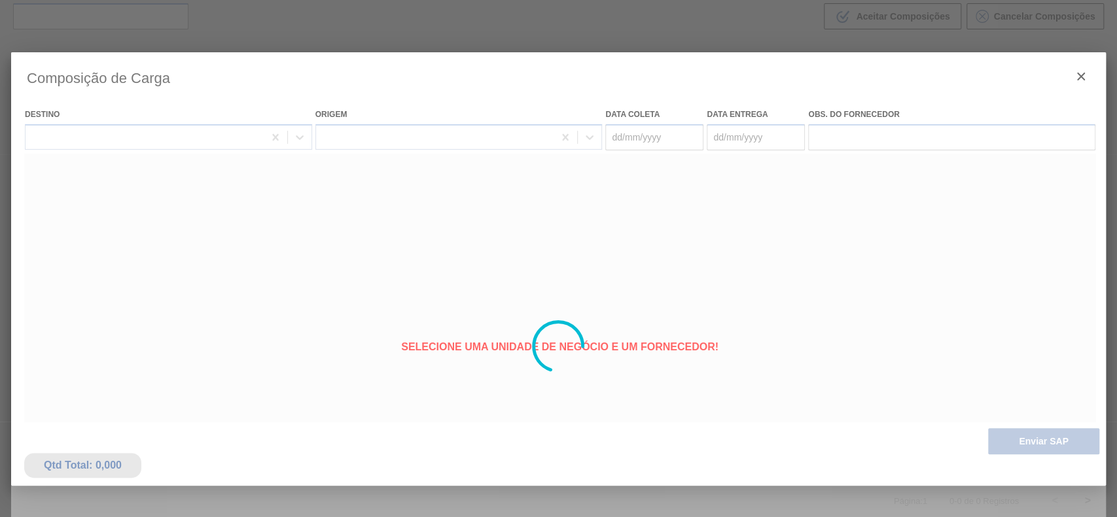
type coleta "30/09/2025"
type entrega "04/10/2025"
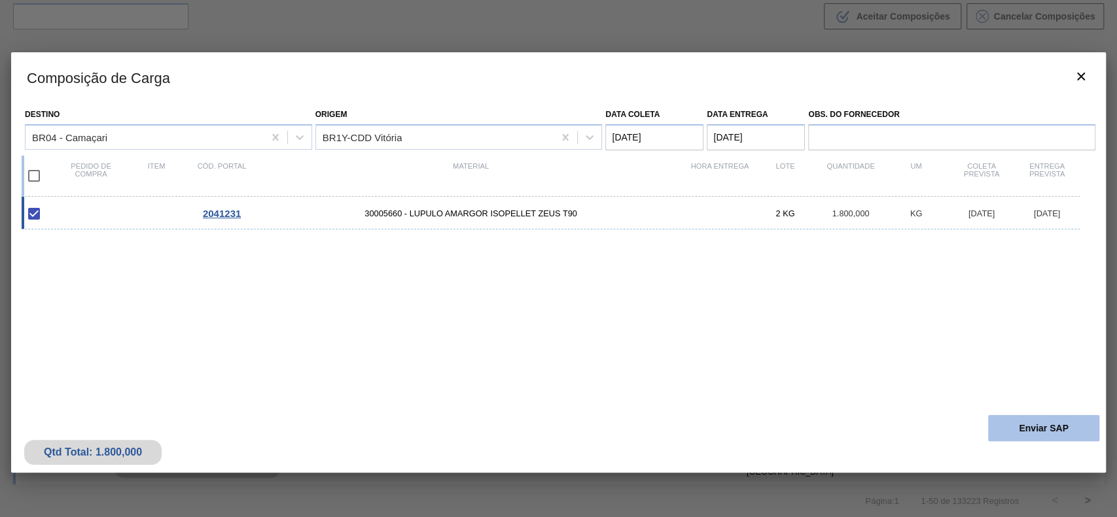
click at [1026, 432] on button "Enviar SAP" at bounding box center [1043, 428] width 111 height 26
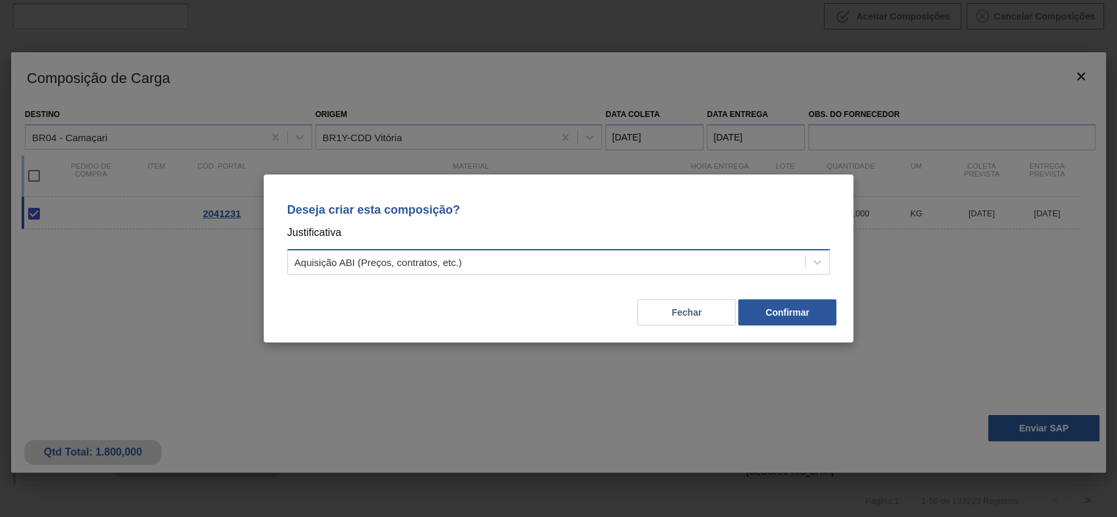
click at [539, 260] on div "Aquisição ABI (Preços, contratos, etc.)" at bounding box center [546, 262] width 517 height 19
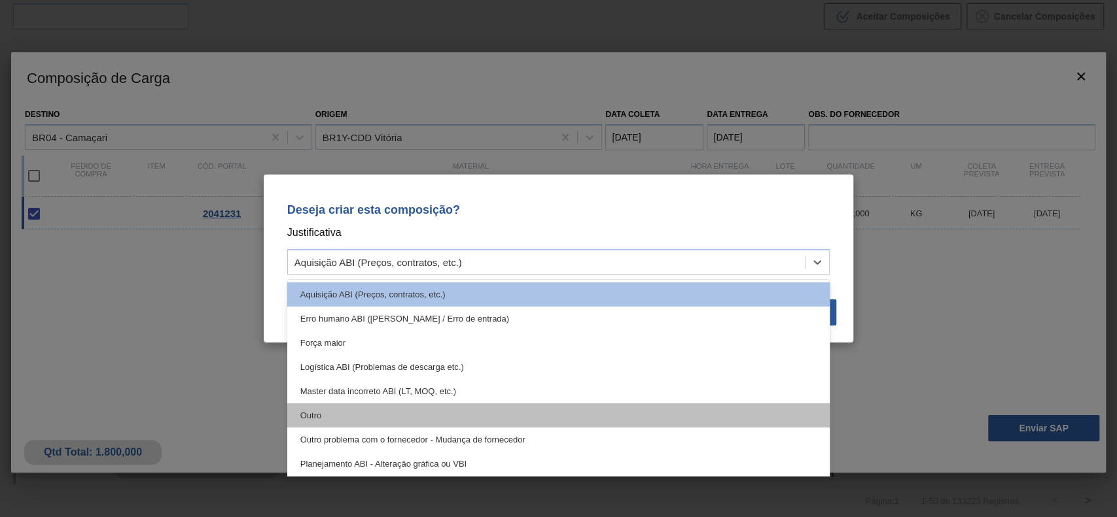
click at [380, 410] on div "Outro" at bounding box center [558, 416] width 543 height 24
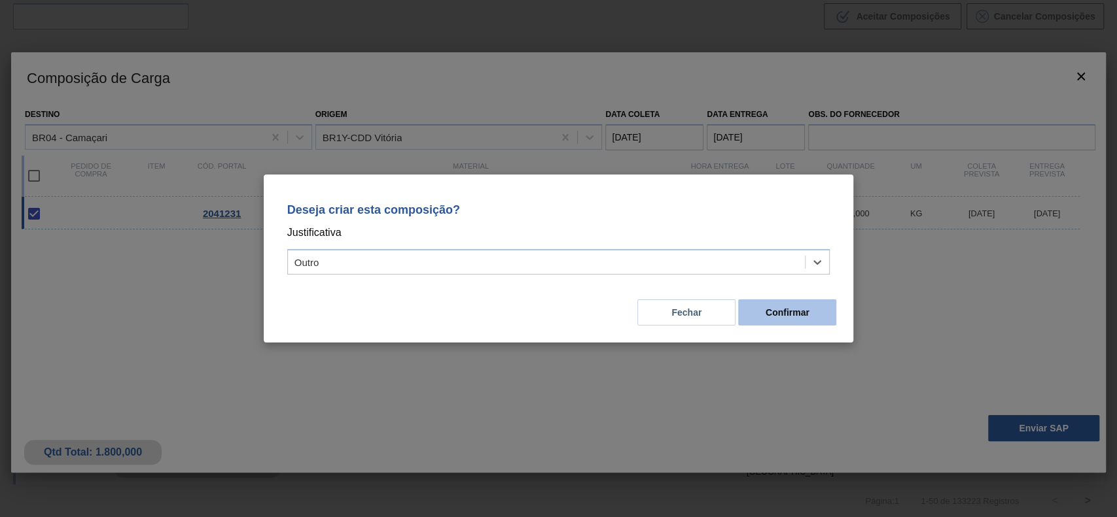
click at [786, 304] on button "Confirmar" at bounding box center [787, 313] width 98 height 26
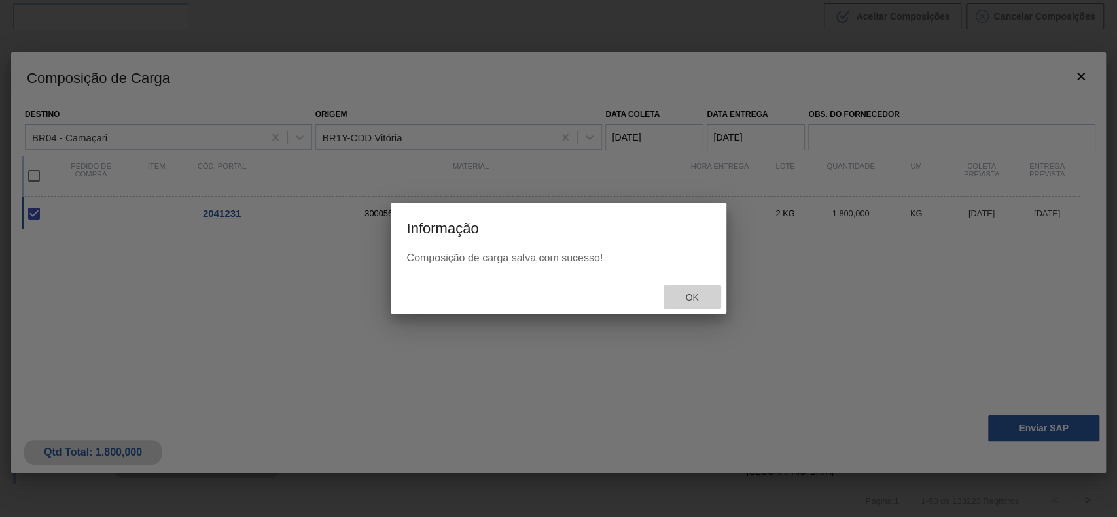
click at [687, 289] on div "Ok" at bounding box center [692, 297] width 58 height 24
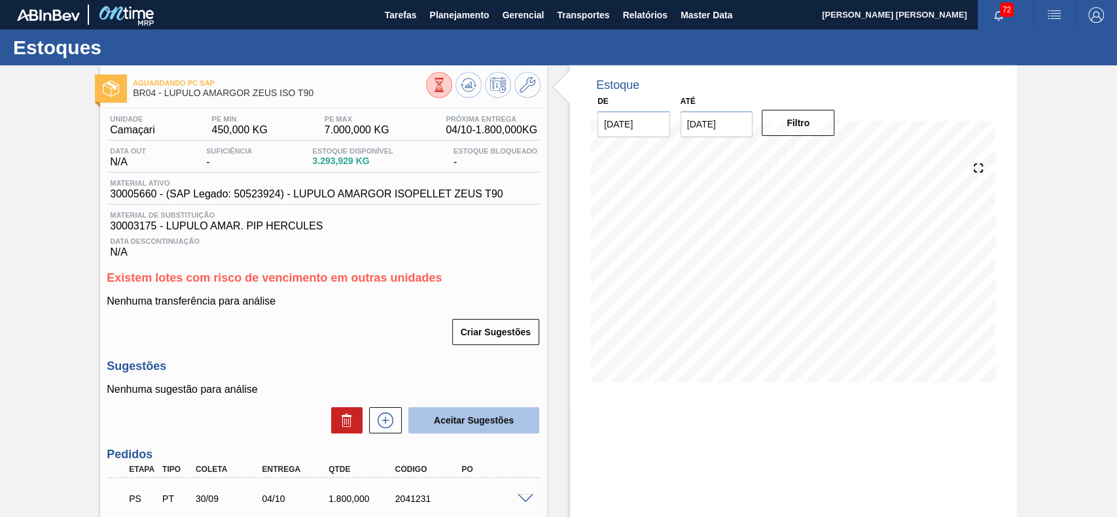
scroll to position [110, 0]
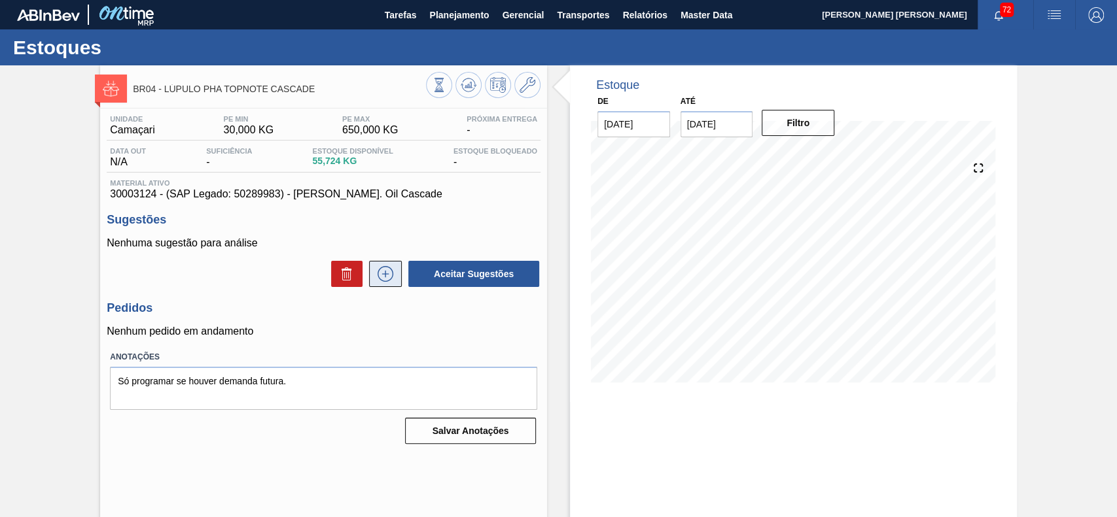
click at [390, 277] on icon at bounding box center [385, 274] width 21 height 16
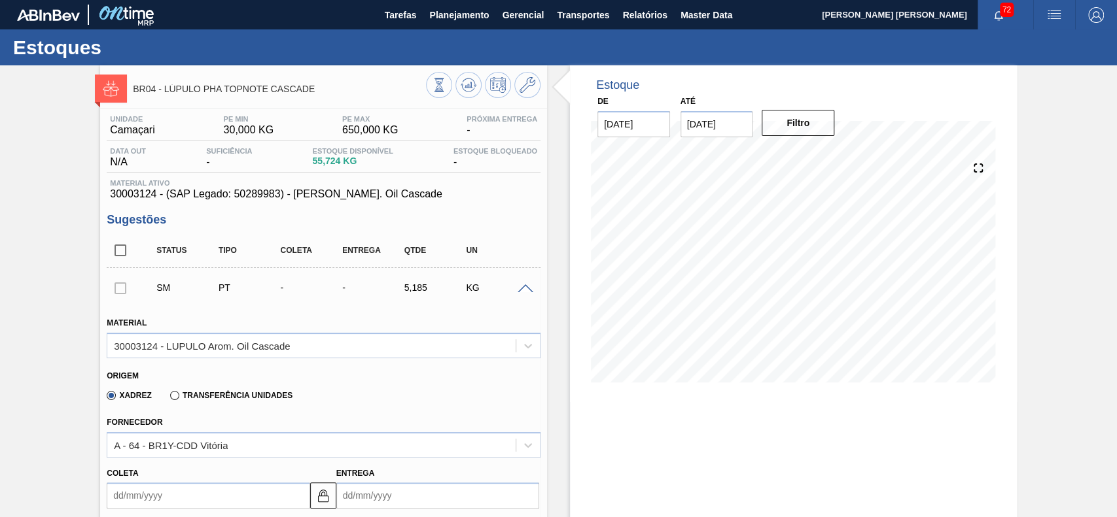
scroll to position [200, 0]
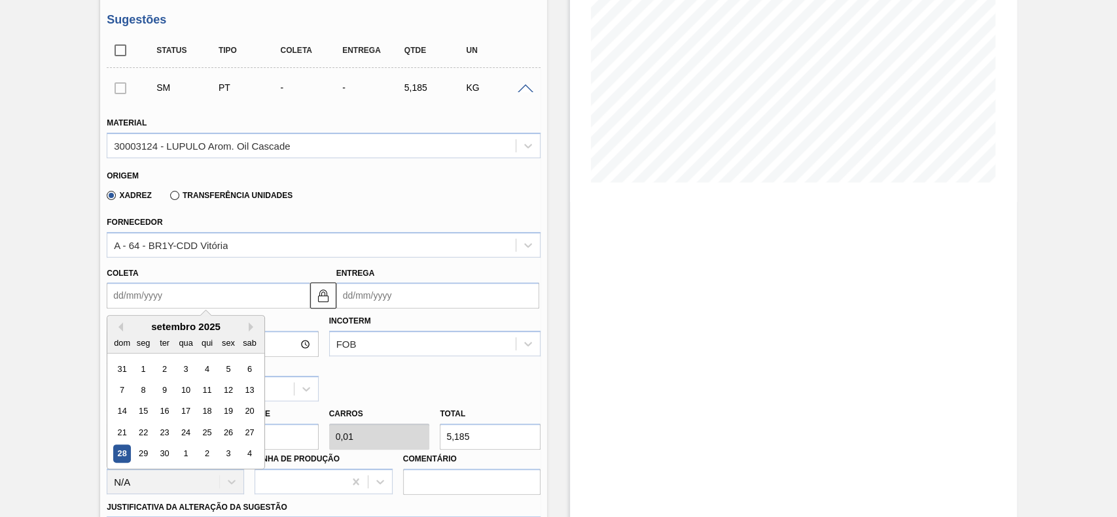
click at [215, 290] on input "Coleta" at bounding box center [208, 296] width 203 height 26
click at [160, 456] on div "30" at bounding box center [165, 454] width 18 height 18
type input "[DATE]"
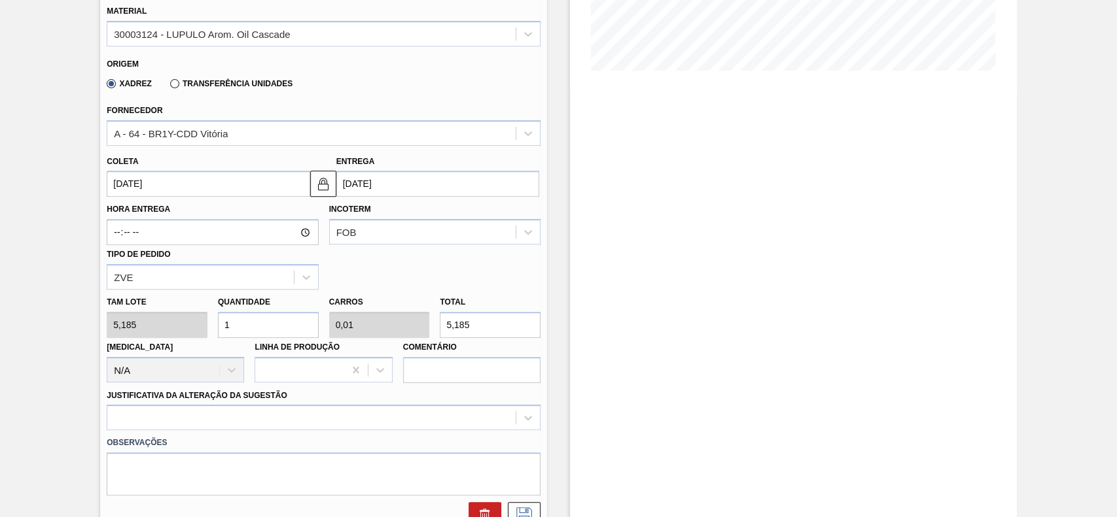
scroll to position [320, 0]
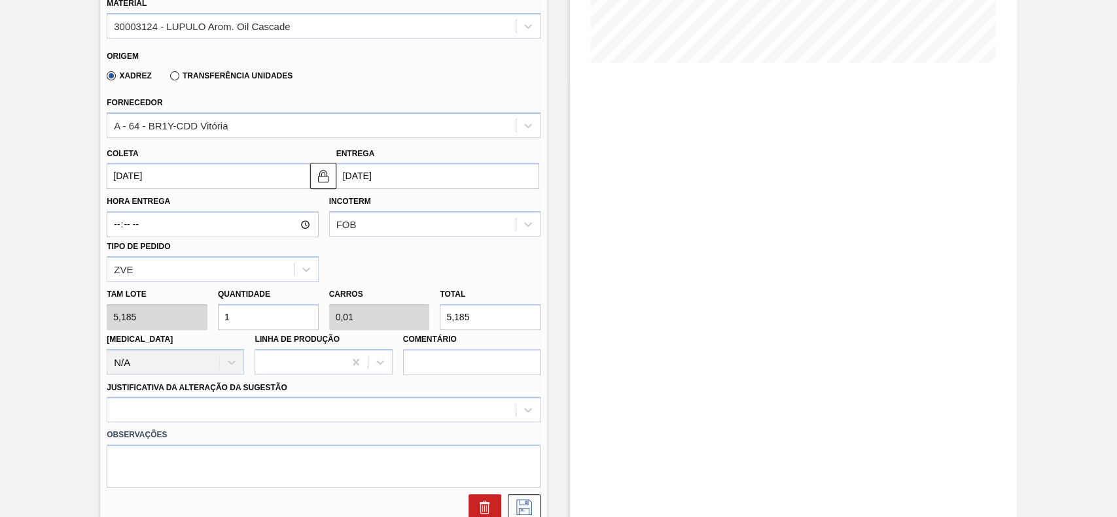
click at [534, 307] on input "5,185" at bounding box center [490, 317] width 101 height 26
type input "0,386"
type input "0,004"
type input "2"
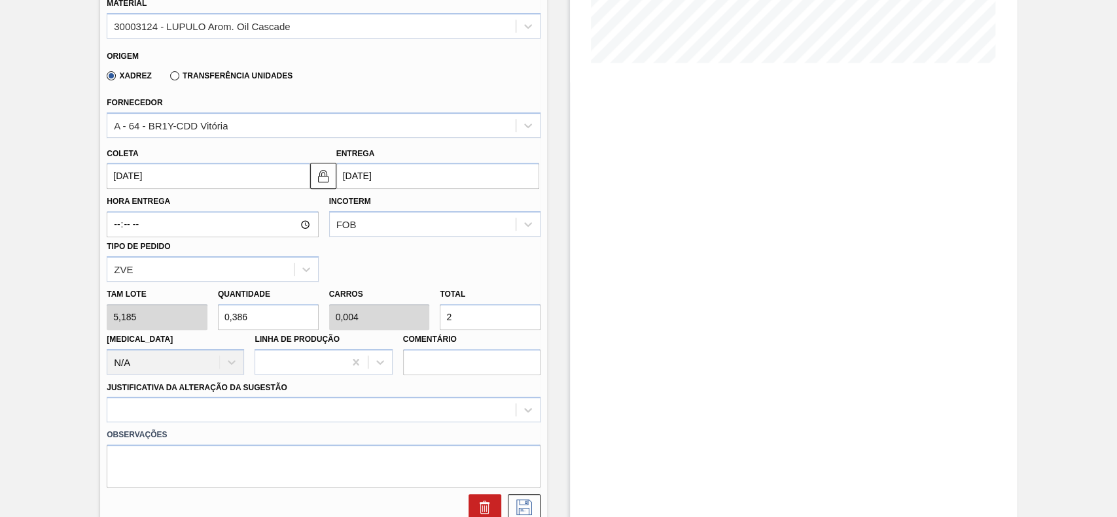
type input "3,857"
type input "0,04"
type input "20"
type input "38,573"
type input "0,4"
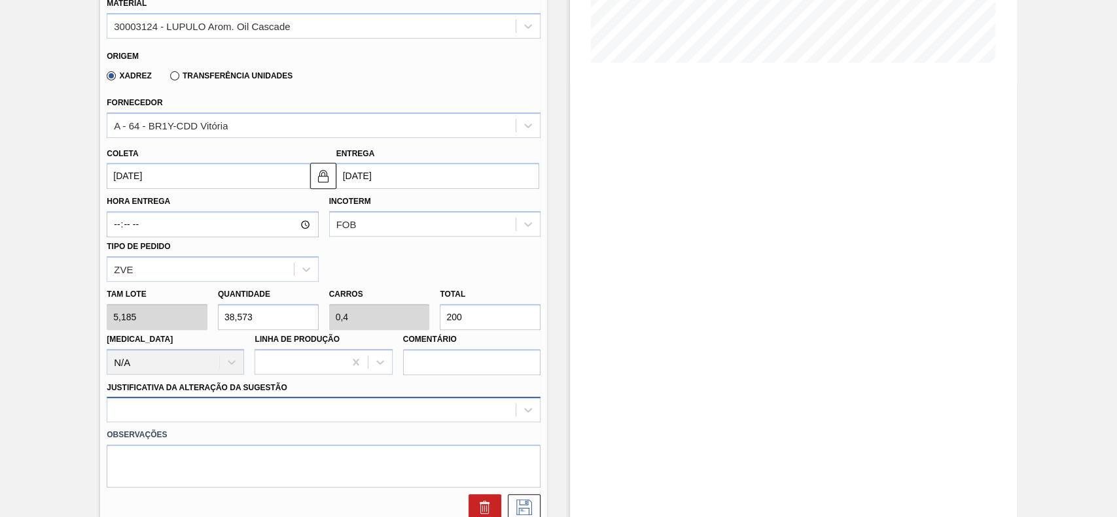
type input "200"
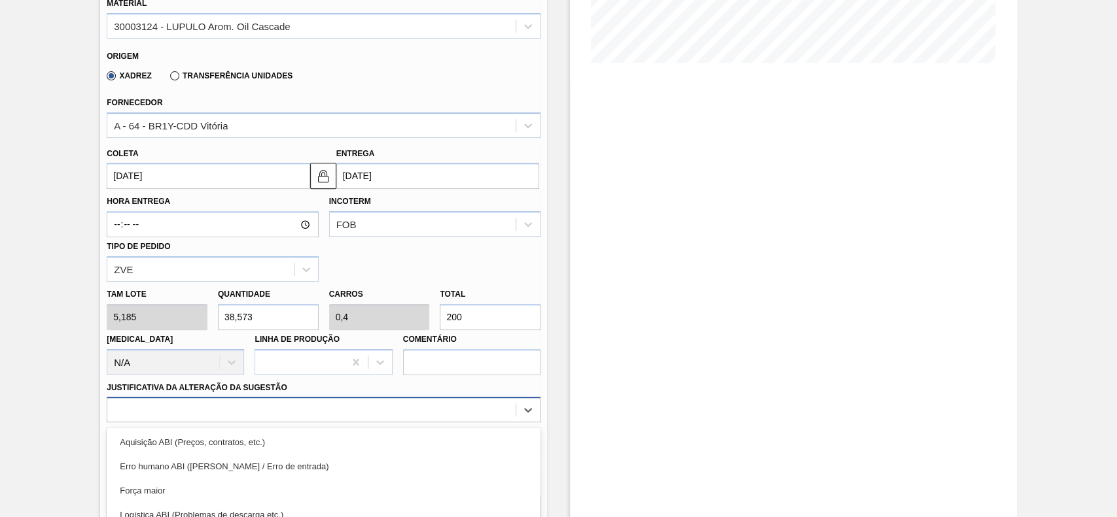
scroll to position [432, 0]
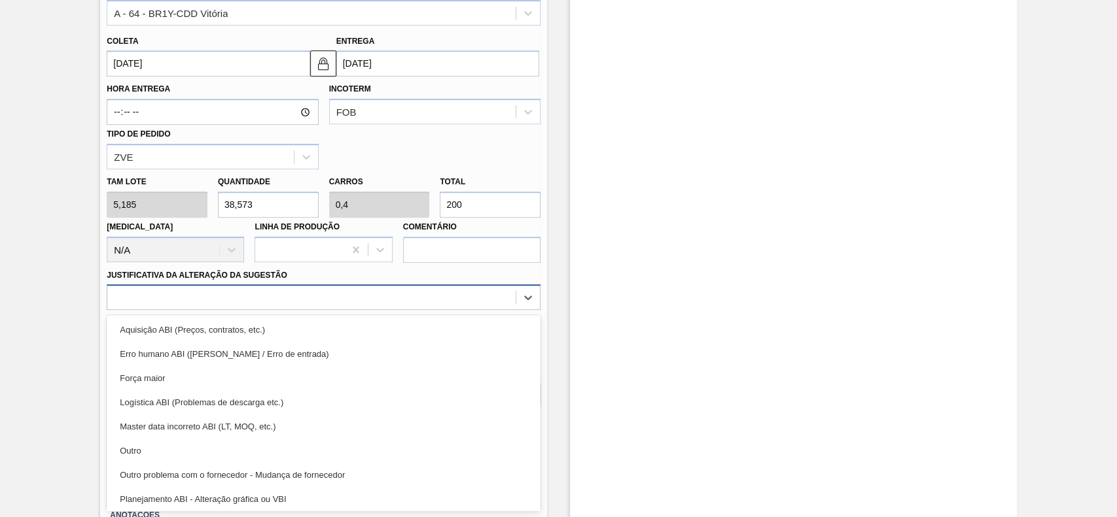
click at [395, 310] on div "option Master data incorreto ABI (LT, MOQ, etc.) focused, 5 of 18. 18 results a…" at bounding box center [324, 298] width 434 height 26
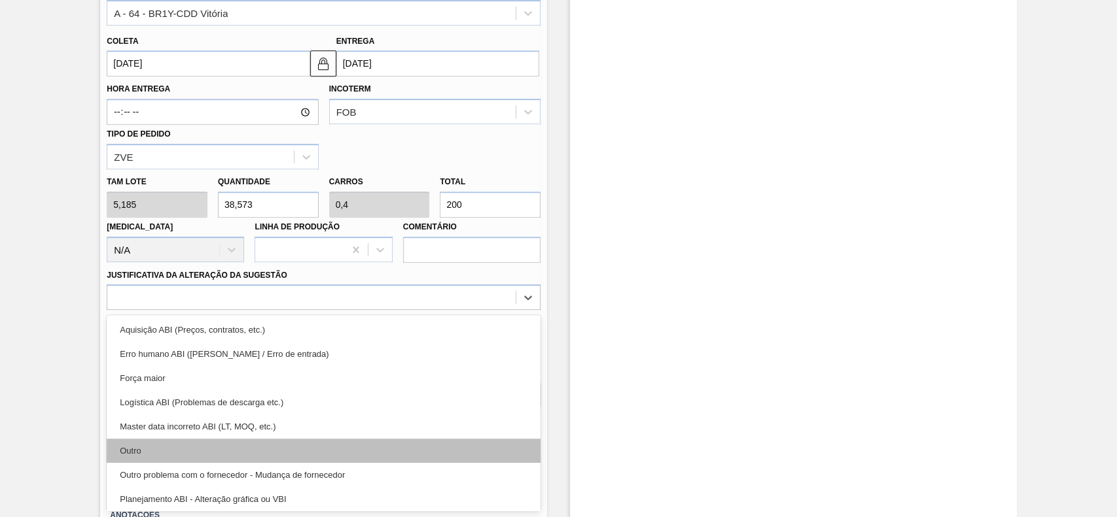
click at [115, 450] on div "Outro" at bounding box center [324, 451] width 434 height 24
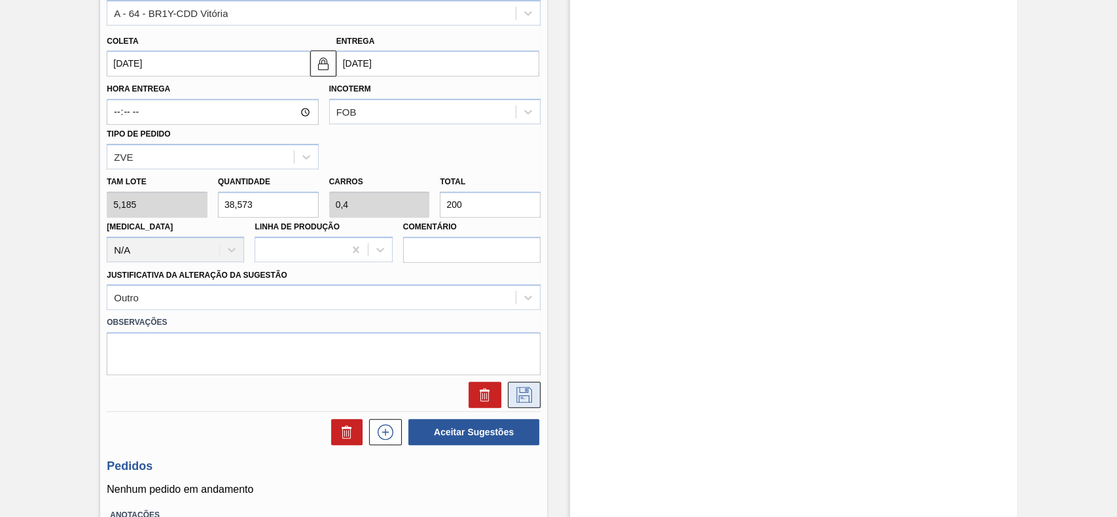
click at [519, 391] on icon at bounding box center [524, 395] width 21 height 16
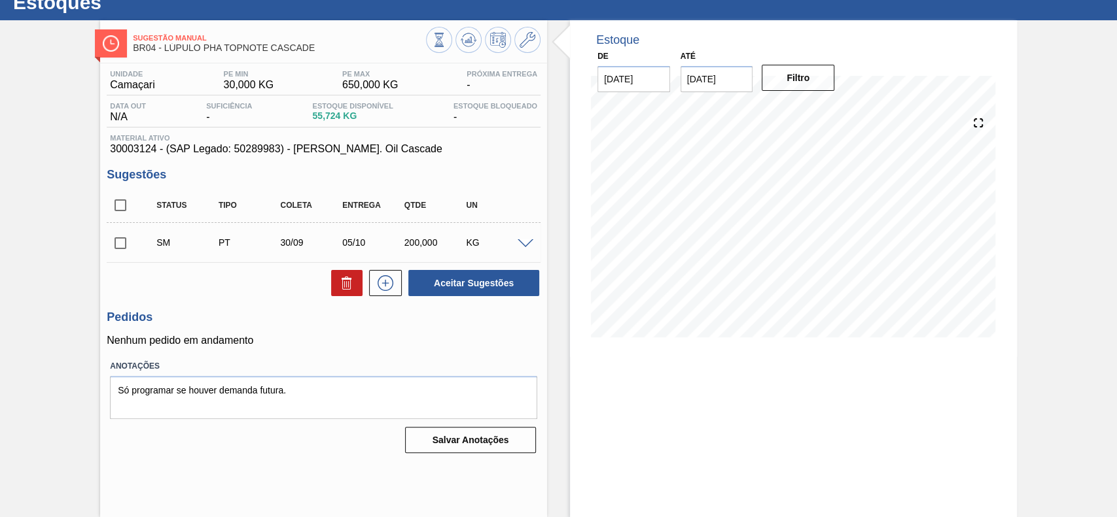
scroll to position [45, 0]
click at [116, 235] on input "checkbox" at bounding box center [120, 243] width 27 height 27
click at [440, 270] on div "Aceitar Sugestões" at bounding box center [471, 283] width 139 height 29
click at [442, 287] on button "Aceitar Sugestões" at bounding box center [473, 283] width 131 height 26
checkbox input "false"
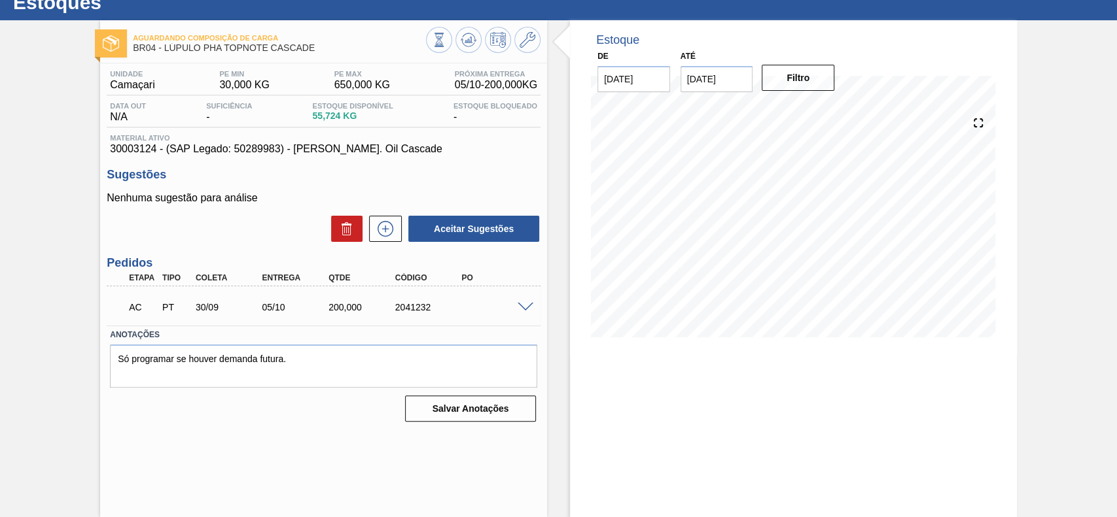
click at [518, 302] on div at bounding box center [527, 307] width 26 height 10
click at [522, 306] on span at bounding box center [525, 308] width 16 height 10
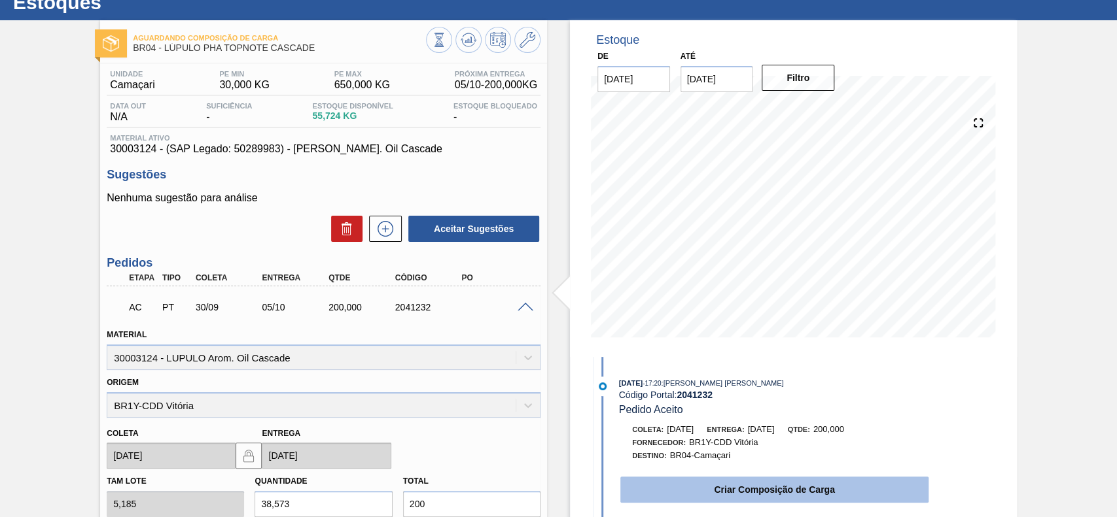
click at [747, 484] on button "Criar Composição de Carga" at bounding box center [774, 490] width 308 height 26
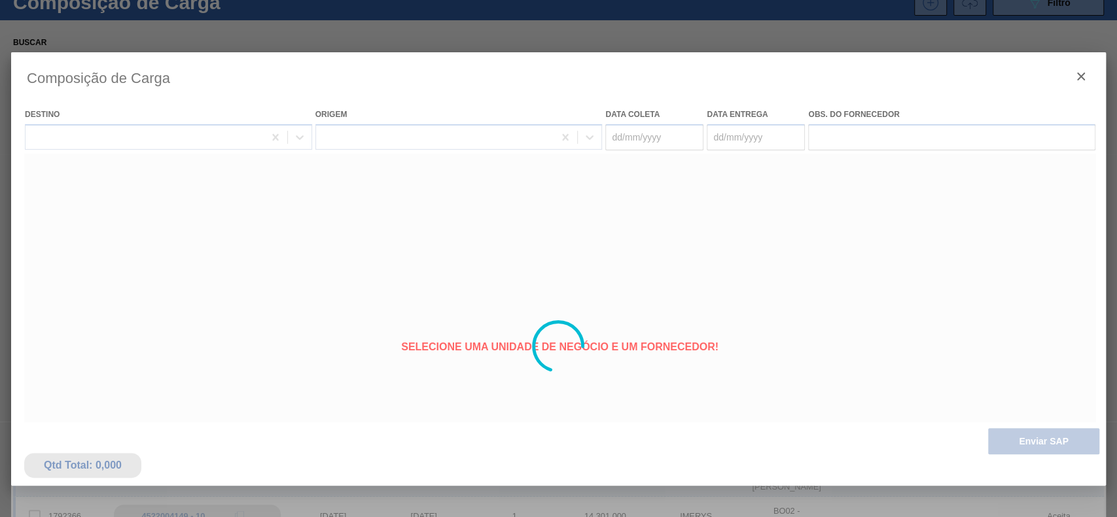
type coleta "30/09/2025"
type entrega "05/10/2025"
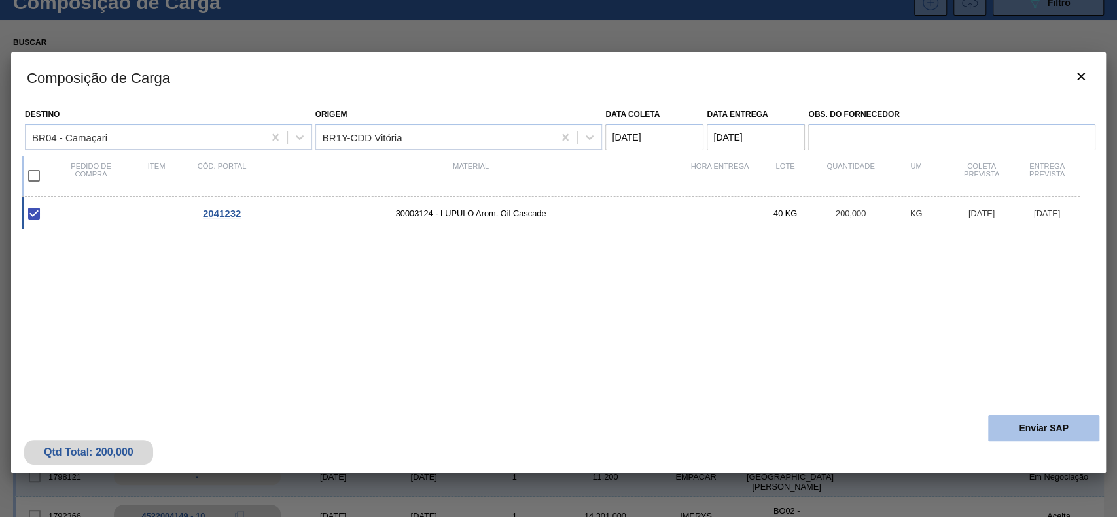
click at [1007, 419] on button "Enviar SAP" at bounding box center [1043, 428] width 111 height 26
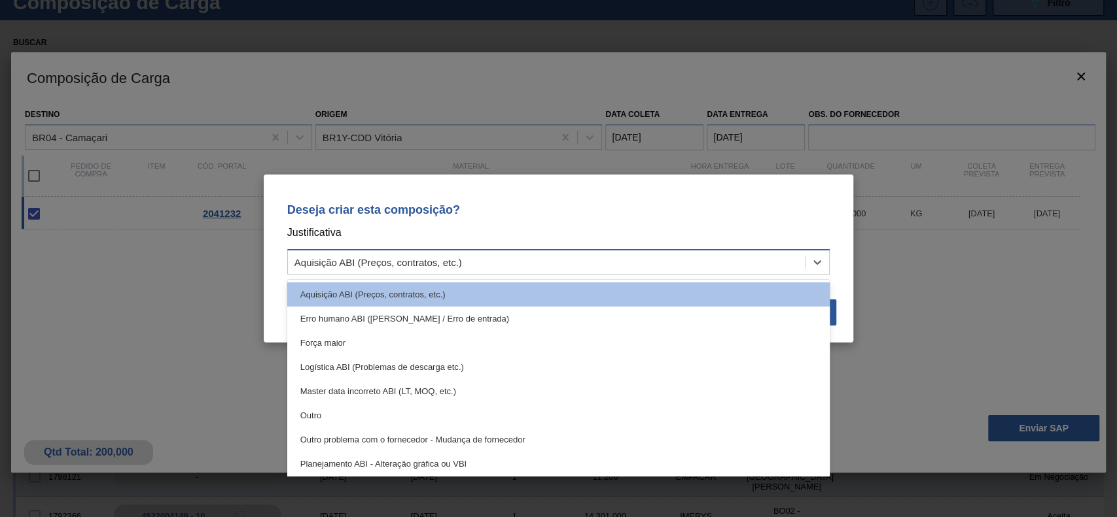
click at [525, 268] on div "Aquisição ABI (Preços, contratos, etc.)" at bounding box center [546, 262] width 517 height 19
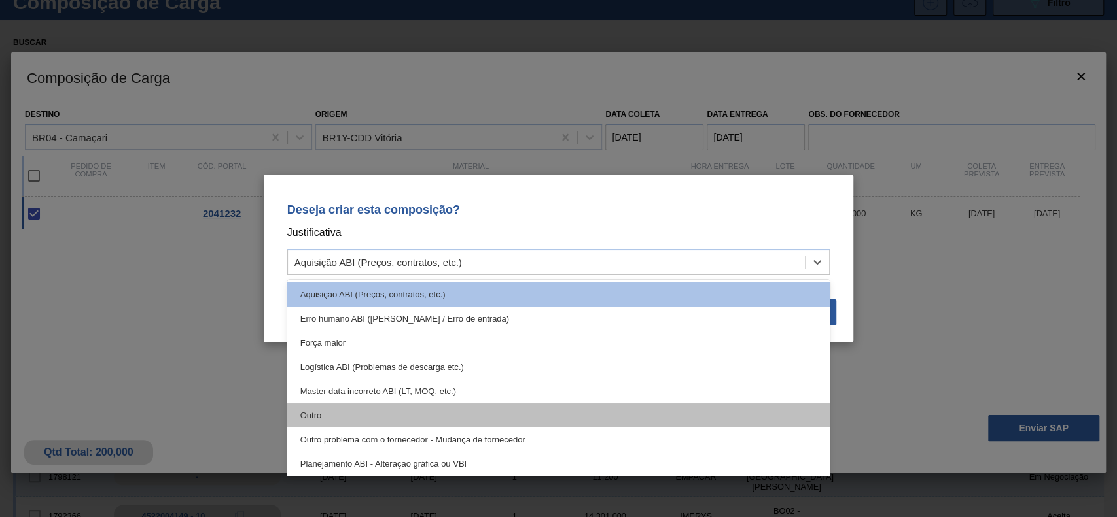
click at [386, 411] on div "Outro" at bounding box center [558, 416] width 543 height 24
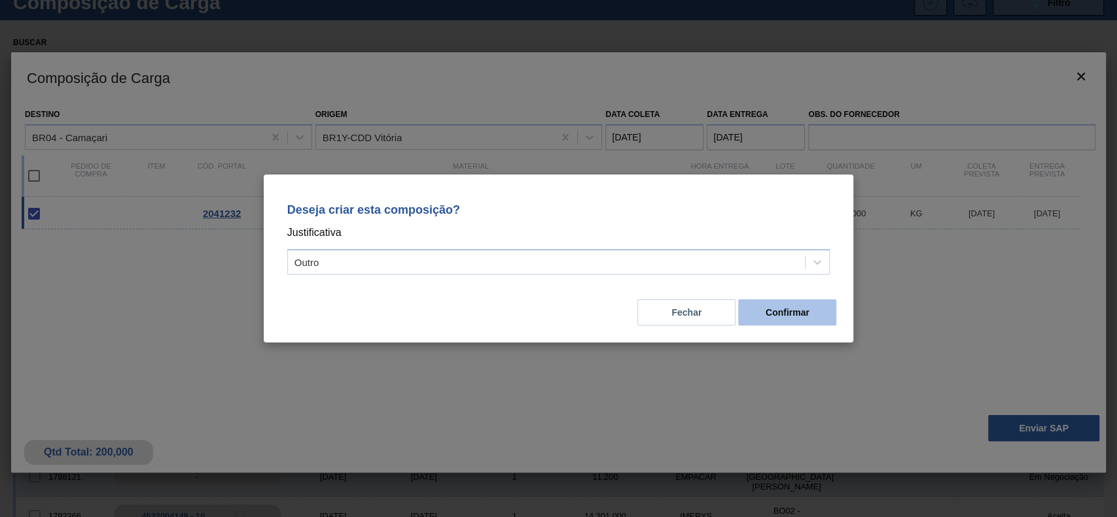
click at [786, 322] on button "Confirmar" at bounding box center [787, 313] width 98 height 26
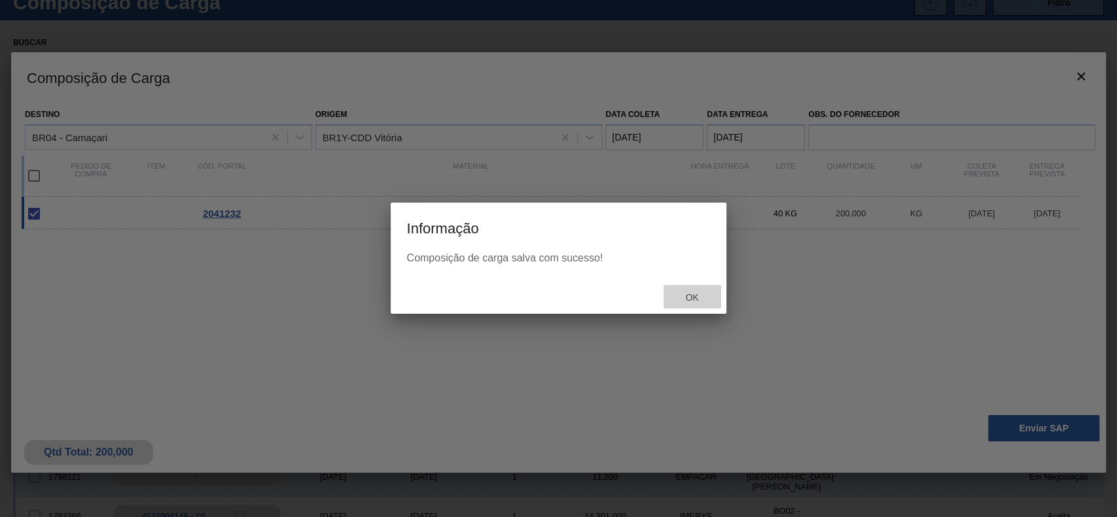
click at [701, 294] on span "Ok" at bounding box center [691, 297] width 34 height 10
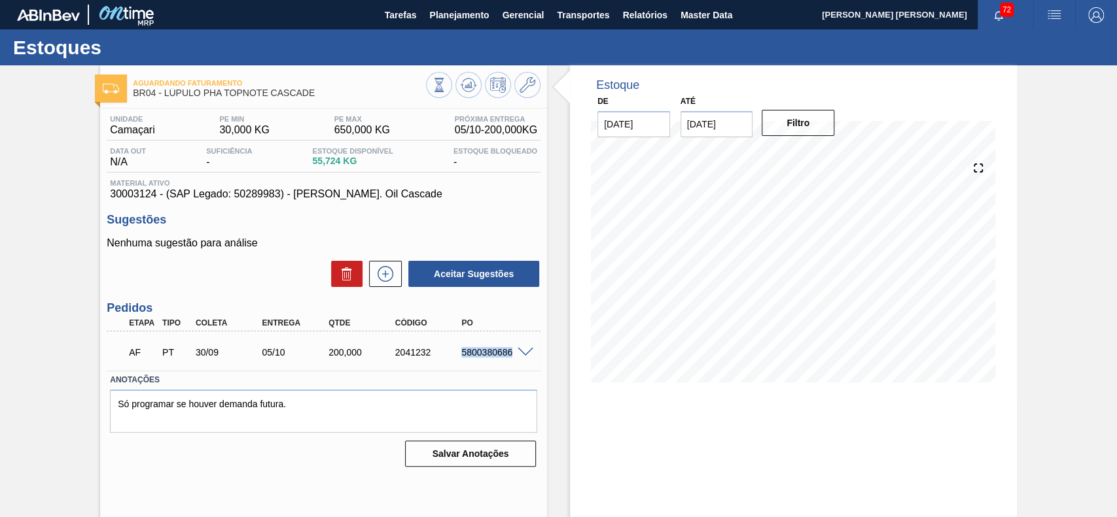
drag, startPoint x: 458, startPoint y: 356, endPoint x: 514, endPoint y: 361, distance: 55.8
click at [514, 361] on div "AF PT 30/09 05/10 200,000 2041232 5800380686" at bounding box center [319, 351] width 399 height 26
copy div "5800380686"
